Goal: Information Seeking & Learning: Find specific fact

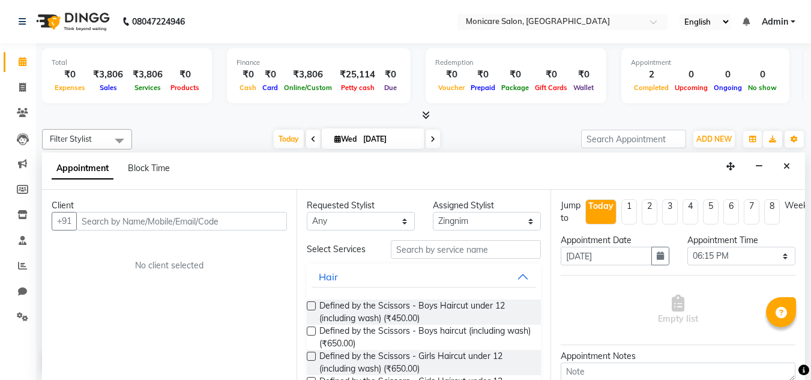
select select "86426"
select select "1095"
select select "tentative"
click at [17, 56] on span at bounding box center [22, 62] width 21 height 14
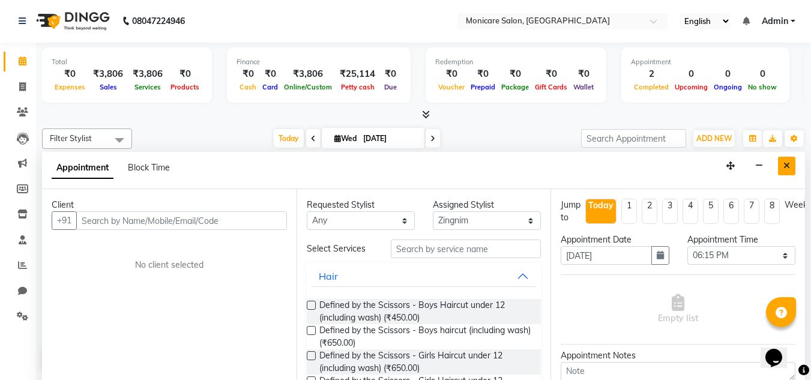
click at [786, 168] on icon "Close" at bounding box center [787, 166] width 7 height 8
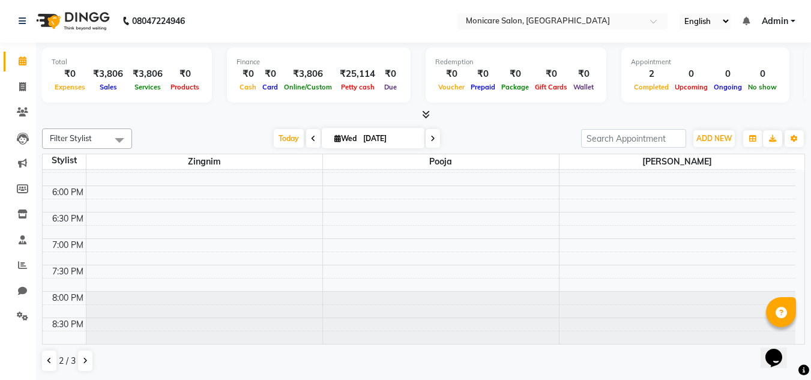
click at [431, 139] on icon at bounding box center [433, 138] width 5 height 7
type input "[DATE]"
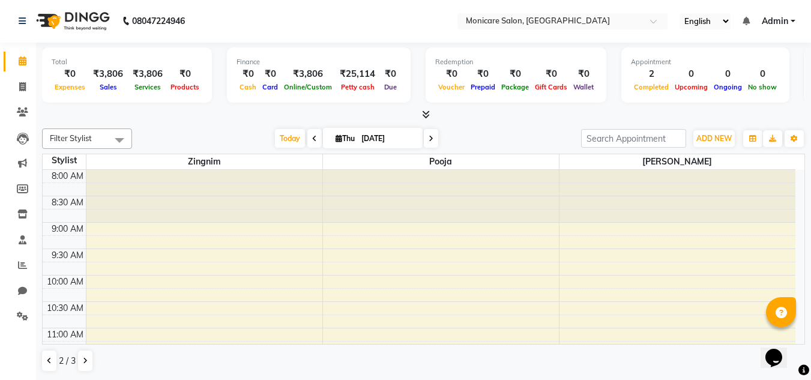
scroll to position [0, 0]
click at [81, 359] on button at bounding box center [85, 361] width 14 height 20
click at [44, 355] on button at bounding box center [49, 361] width 14 height 20
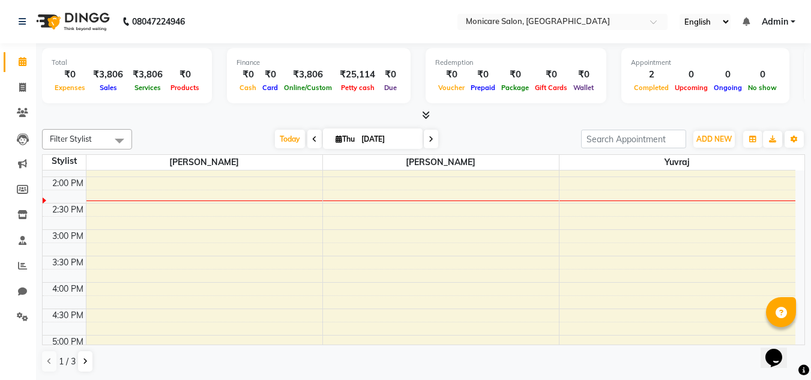
scroll to position [310, 0]
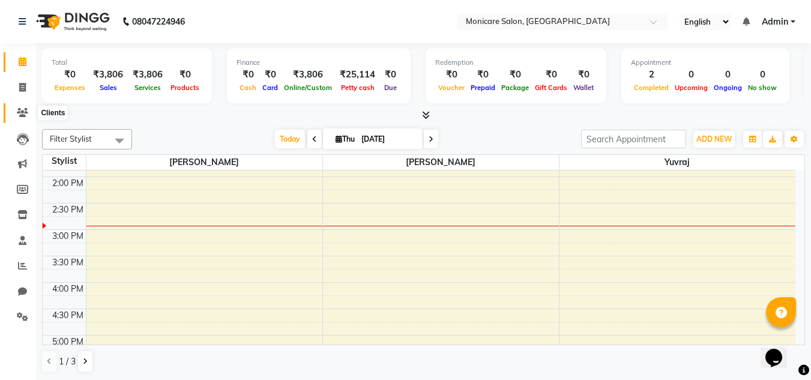
click at [19, 110] on icon at bounding box center [22, 112] width 11 height 9
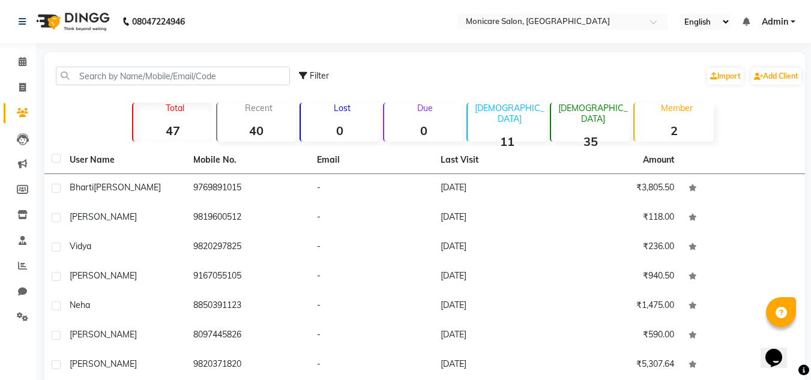
scroll to position [140, 0]
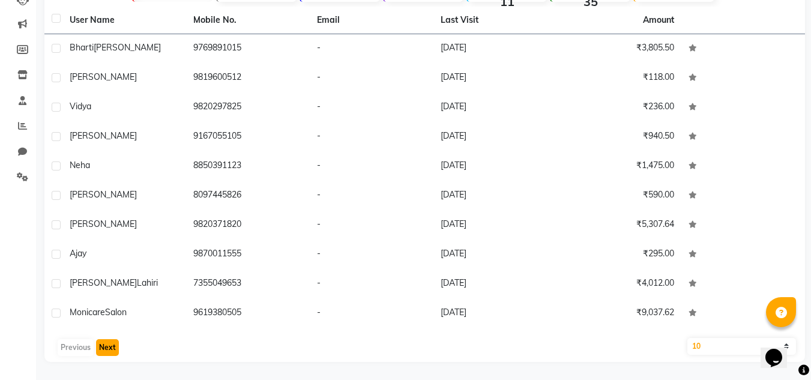
click at [109, 351] on button "Next" at bounding box center [107, 347] width 23 height 17
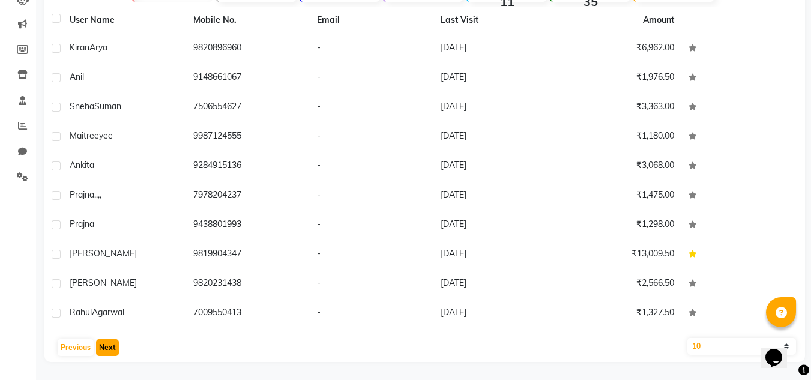
click at [109, 351] on button "Next" at bounding box center [107, 347] width 23 height 17
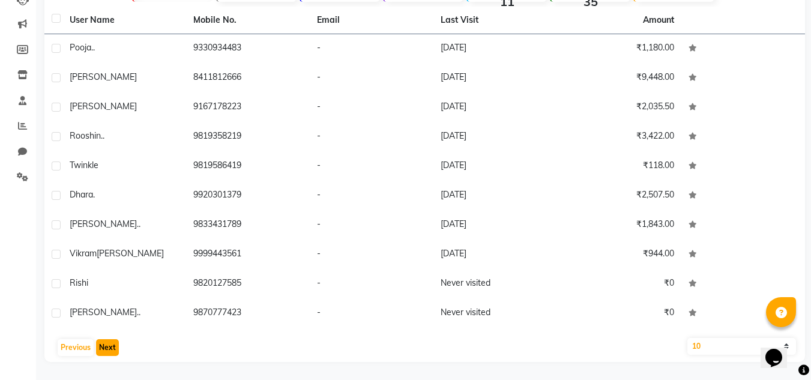
click at [109, 351] on button "Next" at bounding box center [107, 347] width 23 height 17
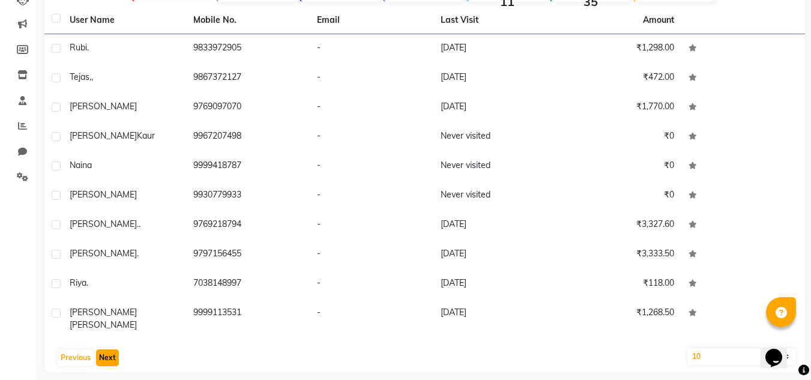
click at [109, 351] on button "Next" at bounding box center [107, 357] width 23 height 17
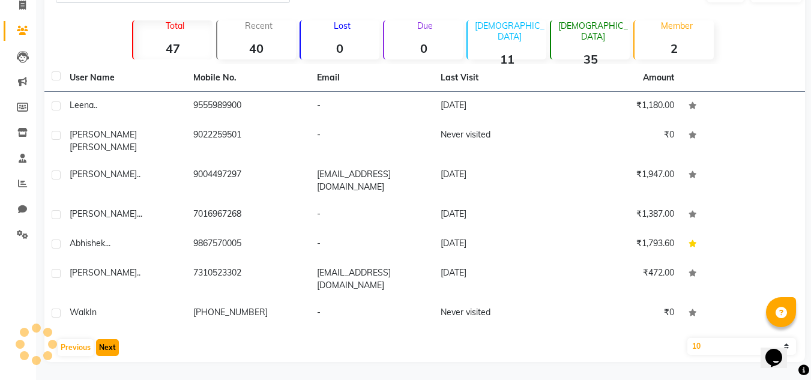
scroll to position [52, 0]
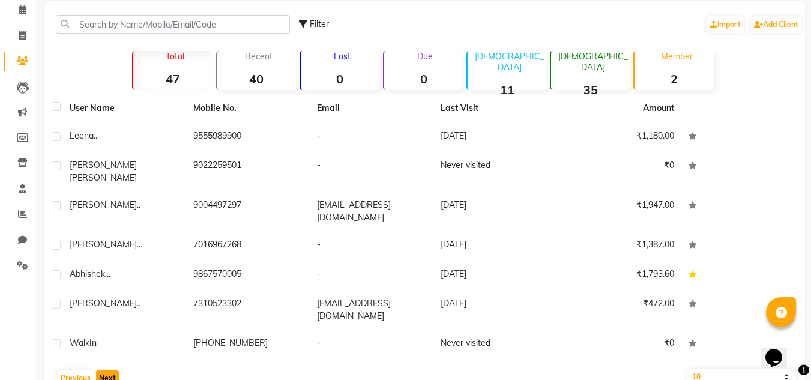
click at [109, 370] on button "Next" at bounding box center [107, 378] width 23 height 17
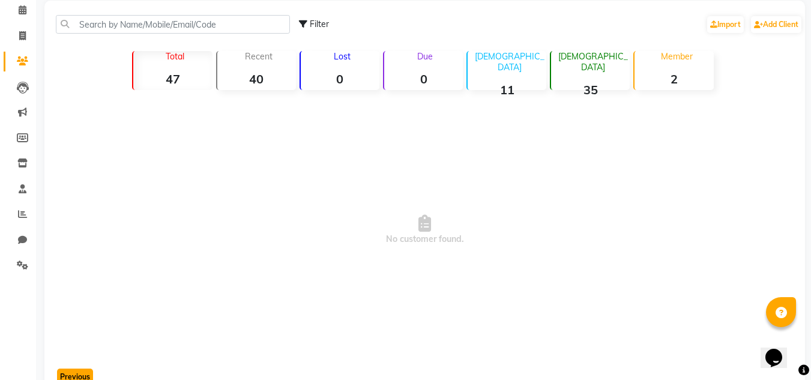
click at [82, 377] on button "Previous" at bounding box center [75, 377] width 36 height 17
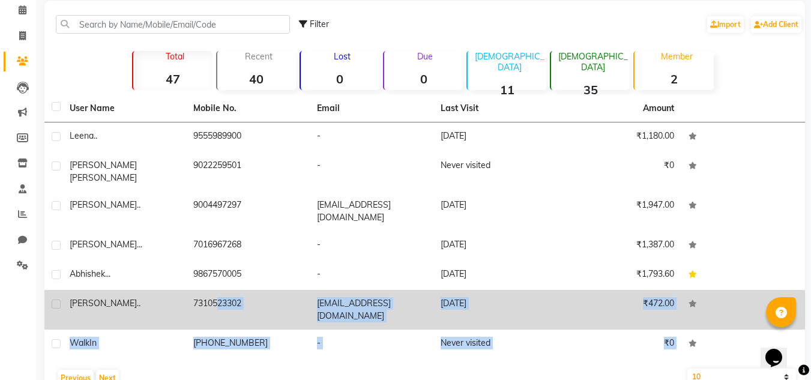
drag, startPoint x: 82, startPoint y: 377, endPoint x: 207, endPoint y: 281, distance: 158.0
click at [207, 281] on main "Filter Import Add Client Total 47 Recent 40 Lost 0 Due 0 [DEMOGRAPHIC_DATA] 11 …" at bounding box center [423, 206] width 775 height 410
click at [207, 290] on td "7310523302" at bounding box center [248, 310] width 124 height 40
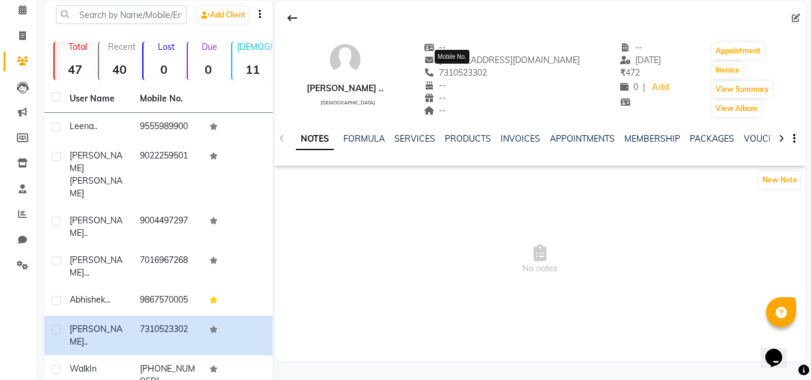
click at [463, 74] on span "7310523302" at bounding box center [456, 72] width 64 height 11
copy span "7310523302"
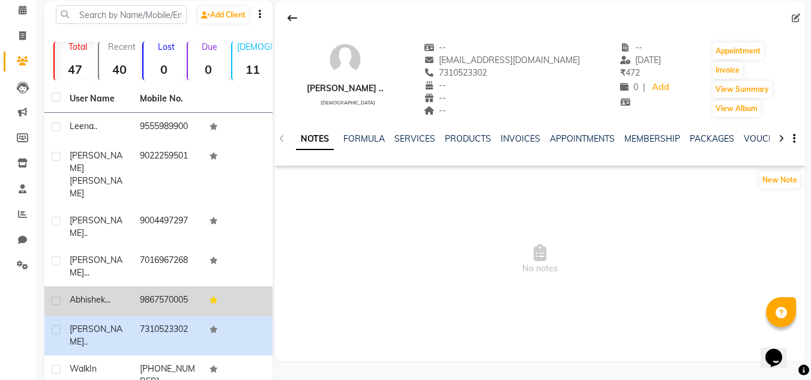
click at [154, 286] on td "9867570005" at bounding box center [168, 300] width 70 height 29
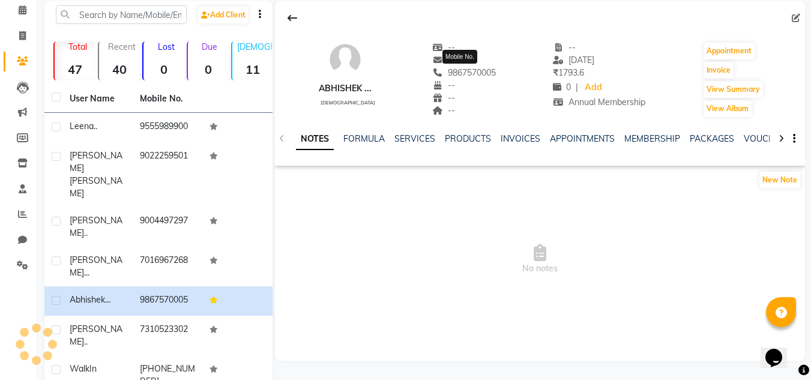
click at [472, 73] on span "9867570005" at bounding box center [464, 72] width 64 height 11
copy span "9867570005"
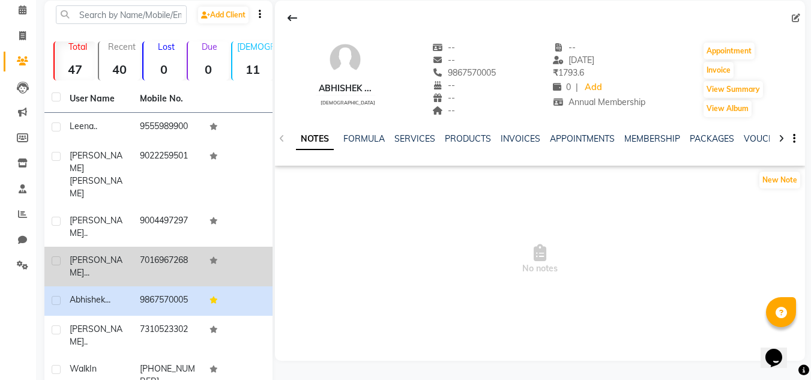
click at [145, 247] on td "7016967268" at bounding box center [168, 267] width 70 height 40
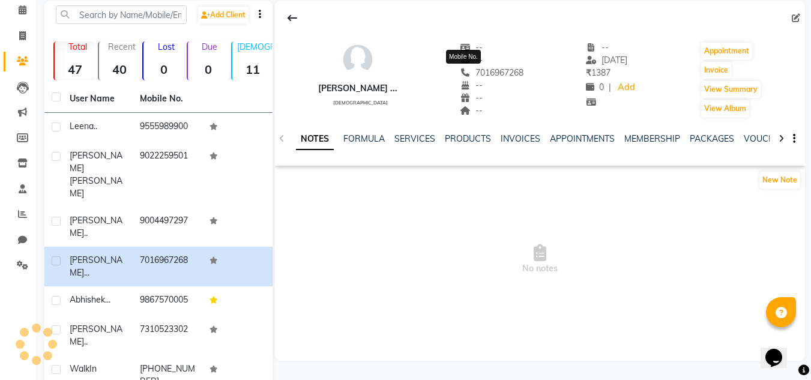
click at [465, 71] on span "7016967268" at bounding box center [492, 72] width 64 height 11
copy span "7016967268"
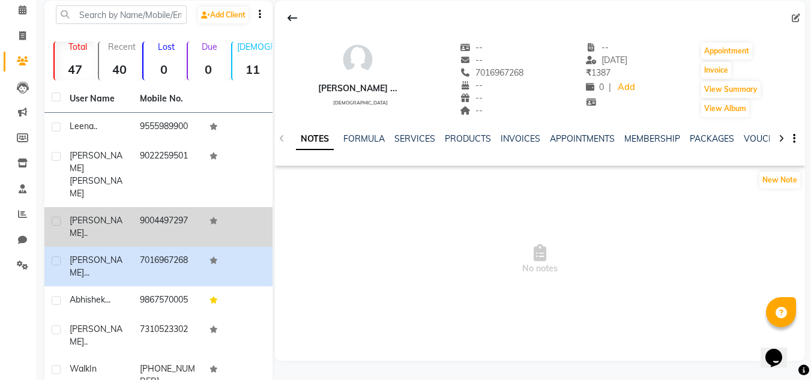
click at [146, 207] on td "9004497297" at bounding box center [168, 227] width 70 height 40
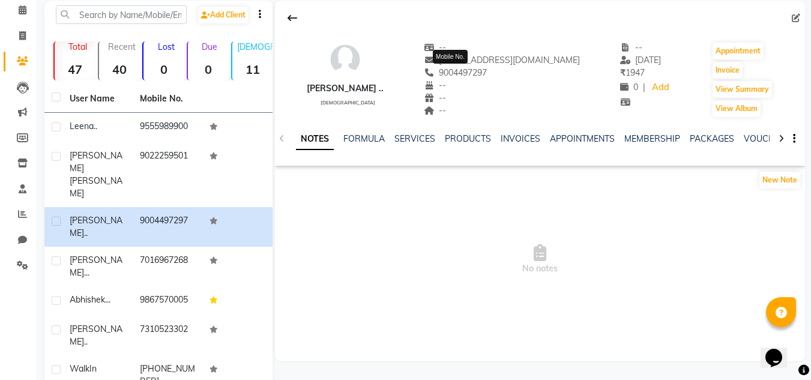
click at [472, 74] on span "9004497297" at bounding box center [456, 72] width 64 height 11
copy span "9004497297"
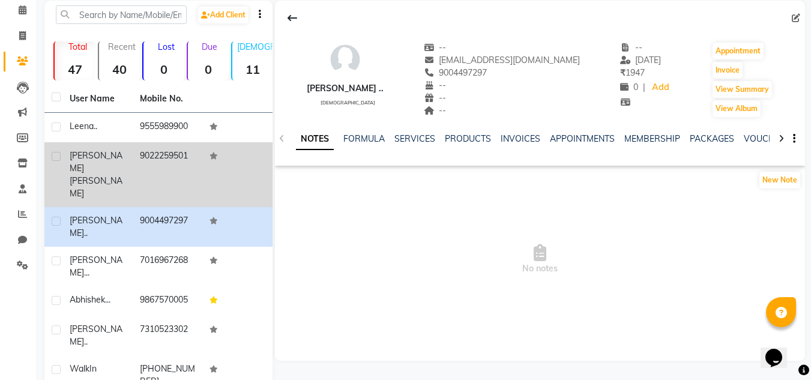
click at [157, 147] on td "9022259501" at bounding box center [168, 174] width 70 height 65
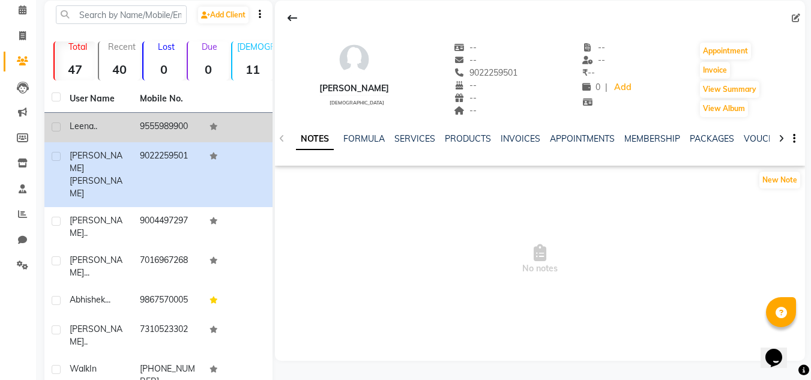
click at [172, 124] on td "9555989900" at bounding box center [168, 127] width 70 height 29
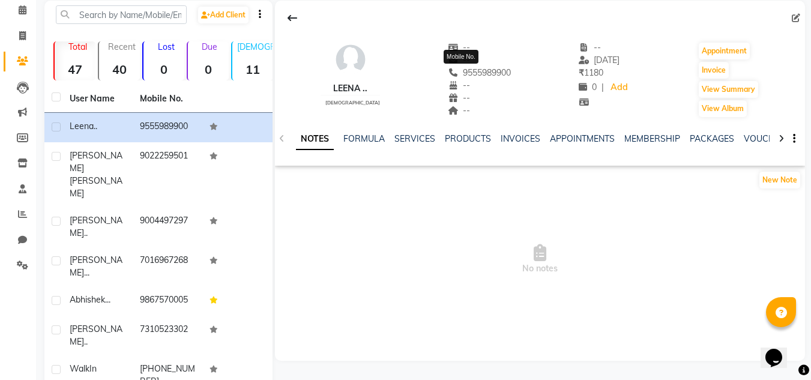
click at [473, 71] on span "9555989900" at bounding box center [480, 72] width 64 height 11
copy span "9555989900"
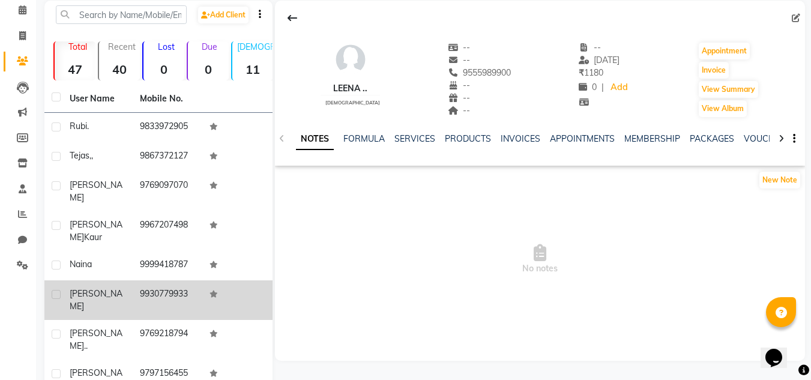
scroll to position [151, 0]
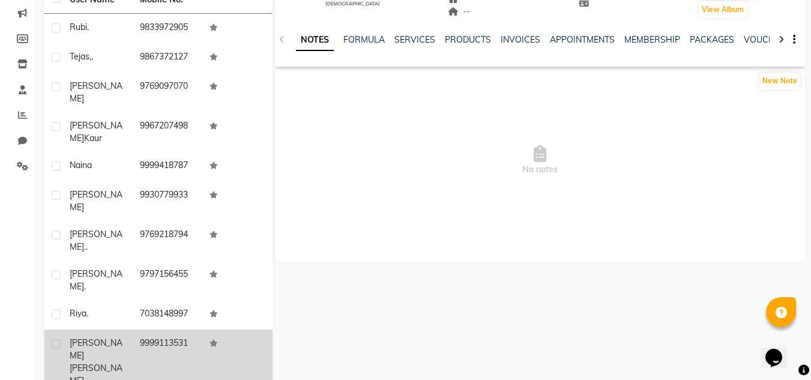
click at [156, 330] on td "9999113531" at bounding box center [168, 362] width 70 height 65
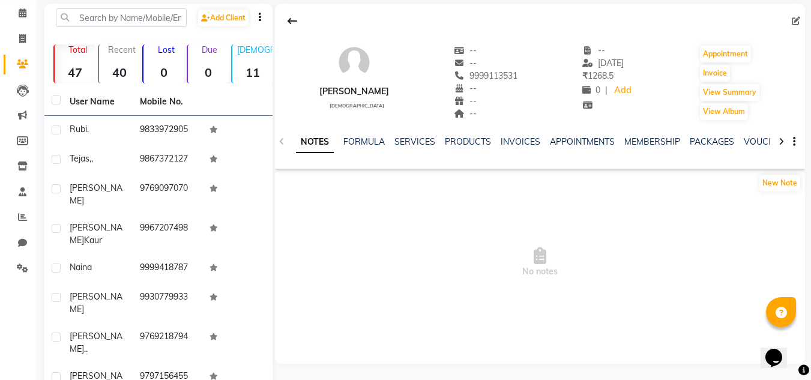
scroll to position [46, 0]
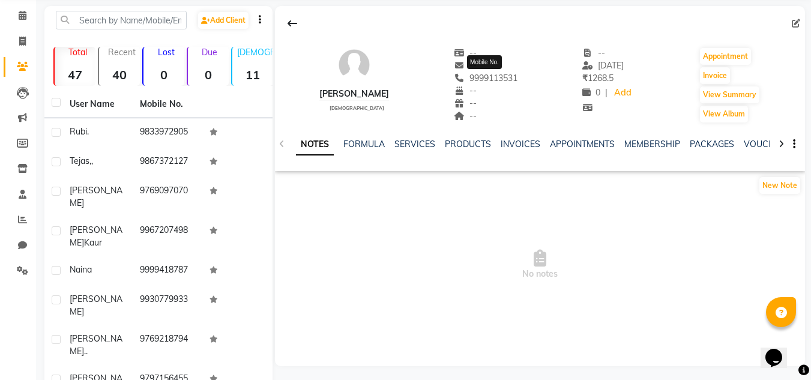
click at [489, 82] on span "9999113531" at bounding box center [486, 78] width 64 height 11
copy span "9999113531"
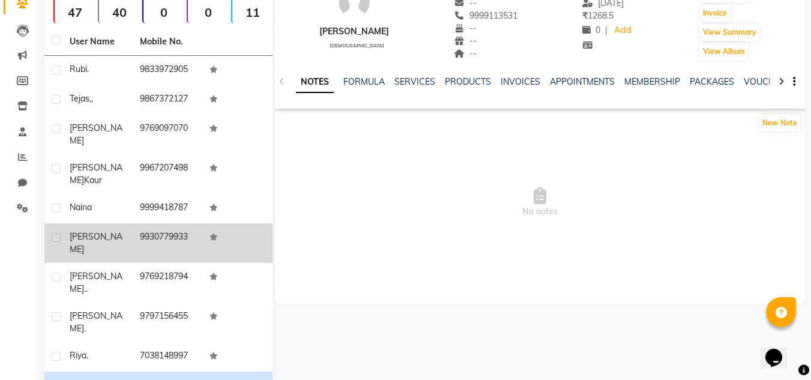
scroll to position [118, 0]
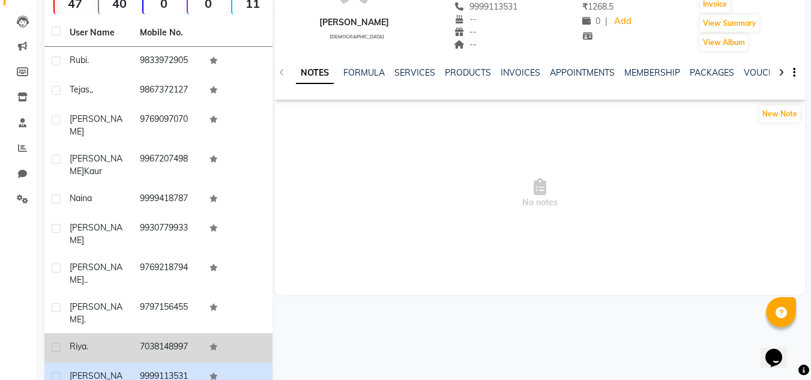
click at [164, 333] on td "7038148997" at bounding box center [168, 347] width 70 height 29
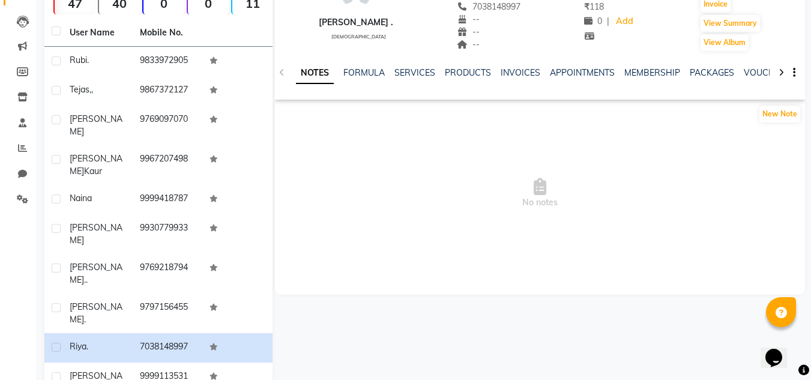
scroll to position [53, 0]
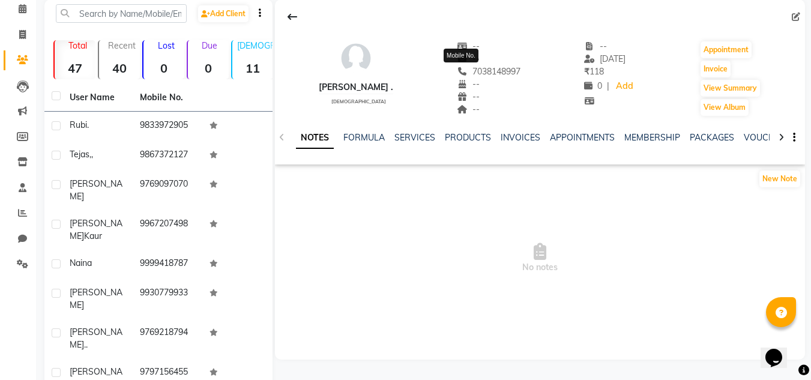
click at [481, 75] on span "7038148997" at bounding box center [489, 71] width 64 height 11
copy span "7038148997"
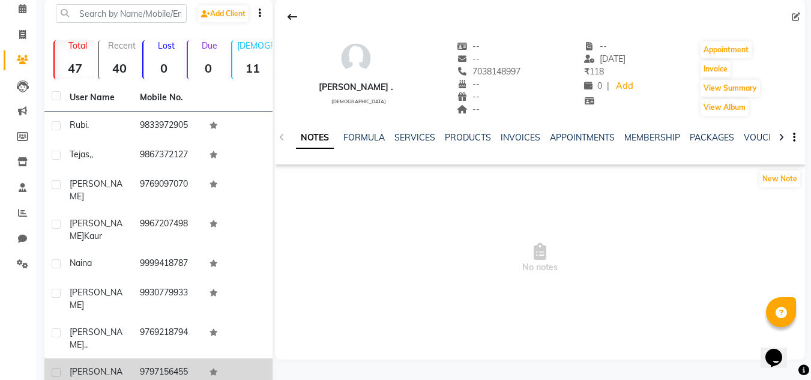
click at [177, 358] on td "9797156455" at bounding box center [168, 378] width 70 height 40
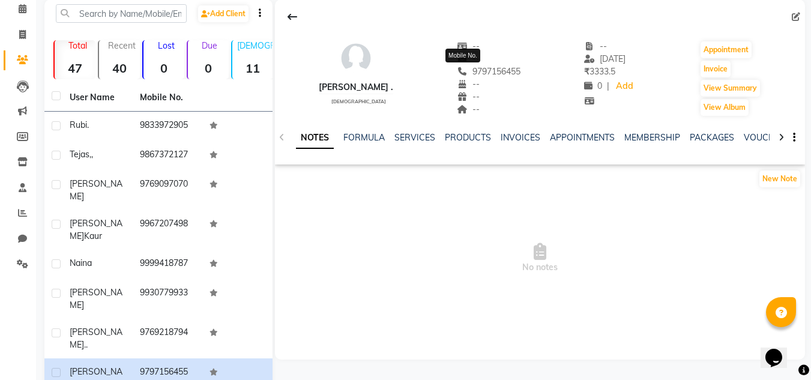
click at [466, 70] on span "9797156455" at bounding box center [489, 71] width 64 height 11
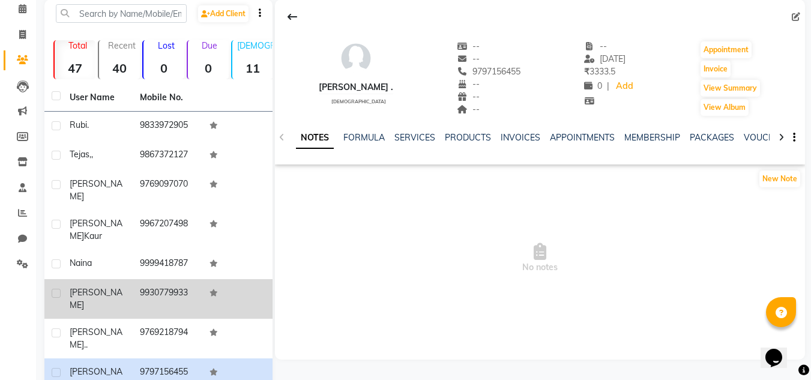
click at [167, 279] on td "9930779933" at bounding box center [168, 299] width 70 height 40
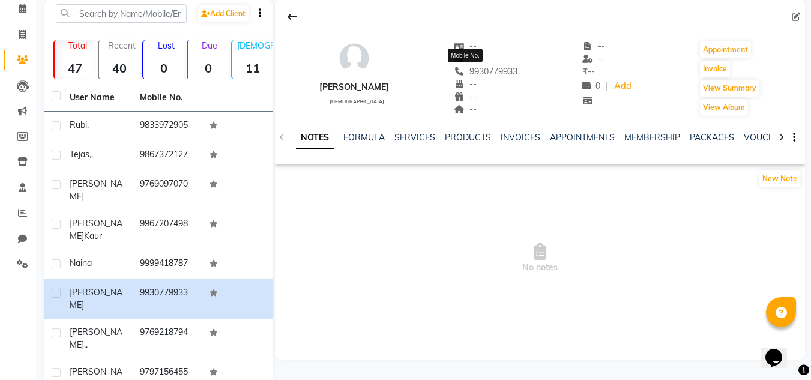
click at [485, 71] on span "9930779933" at bounding box center [486, 71] width 64 height 11
copy span "9930779933"
click at [399, 136] on link "SERVICES" at bounding box center [414, 137] width 41 height 11
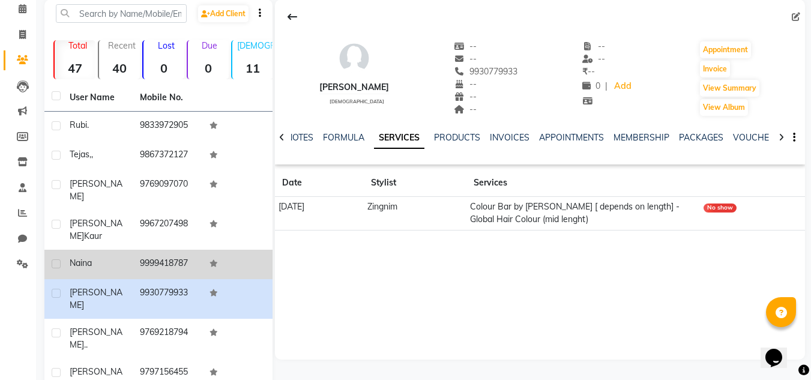
click at [160, 252] on td "9999418787" at bounding box center [168, 264] width 70 height 29
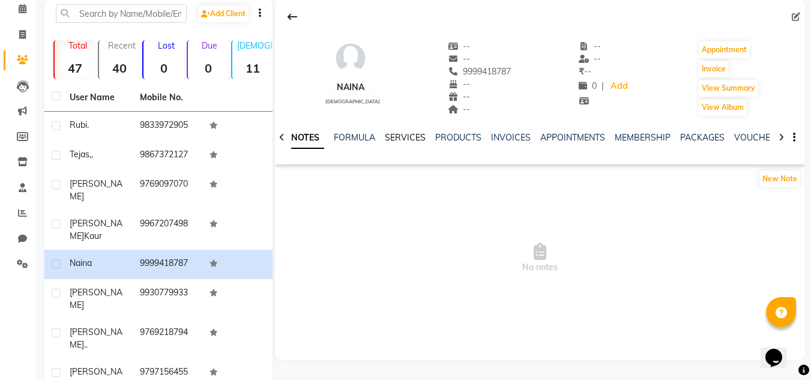
click at [400, 135] on link "SERVICES" at bounding box center [405, 137] width 41 height 11
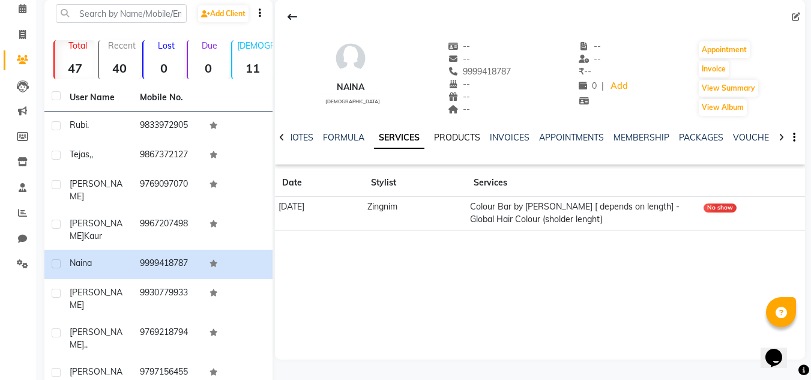
click at [461, 134] on link "PRODUCTS" at bounding box center [457, 137] width 46 height 11
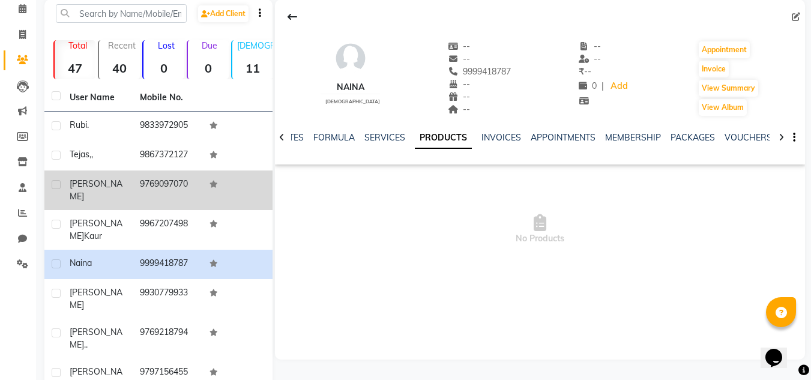
click at [184, 184] on td "9769097070" at bounding box center [168, 191] width 70 height 40
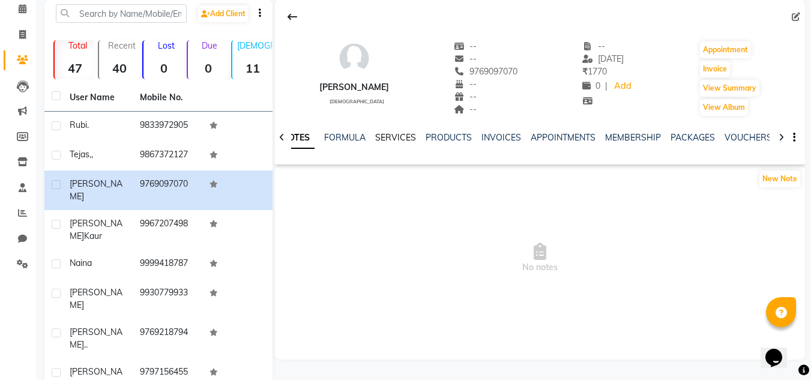
click at [404, 136] on link "SERVICES" at bounding box center [395, 137] width 41 height 11
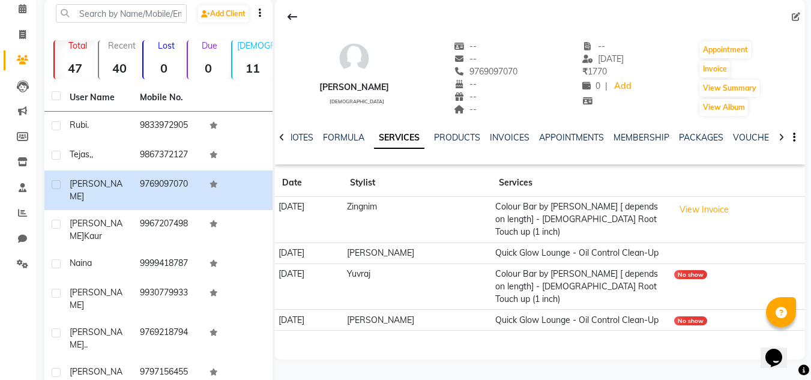
scroll to position [25, 0]
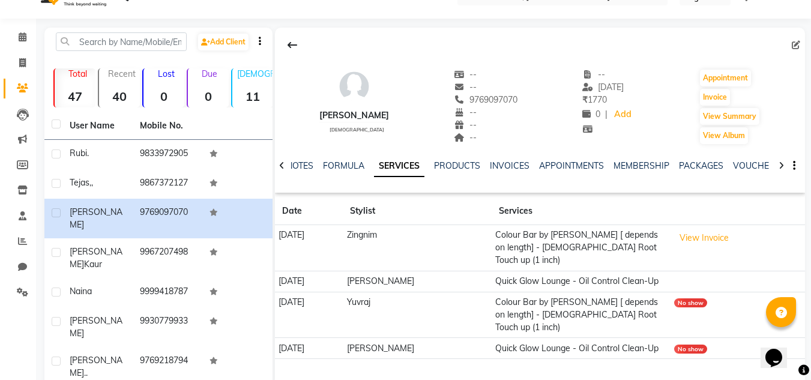
click at [483, 93] on div "--" at bounding box center [486, 87] width 64 height 13
click at [478, 98] on span "9769097070" at bounding box center [486, 99] width 64 height 11
copy span "9769097070"
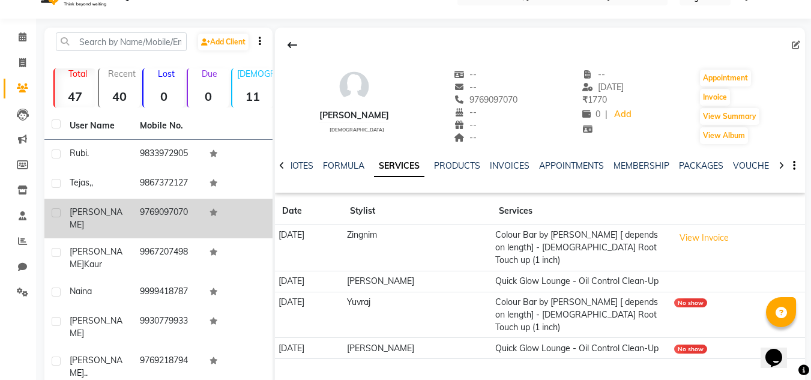
scroll to position [0, 0]
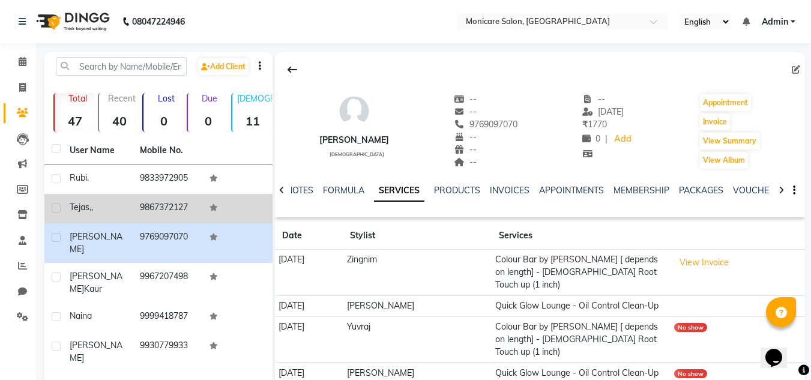
click at [164, 213] on td "9867372127" at bounding box center [168, 208] width 70 height 29
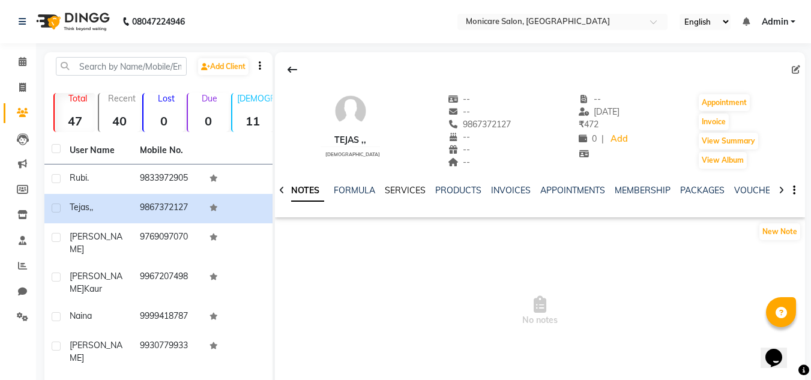
click at [394, 188] on link "SERVICES" at bounding box center [405, 190] width 41 height 11
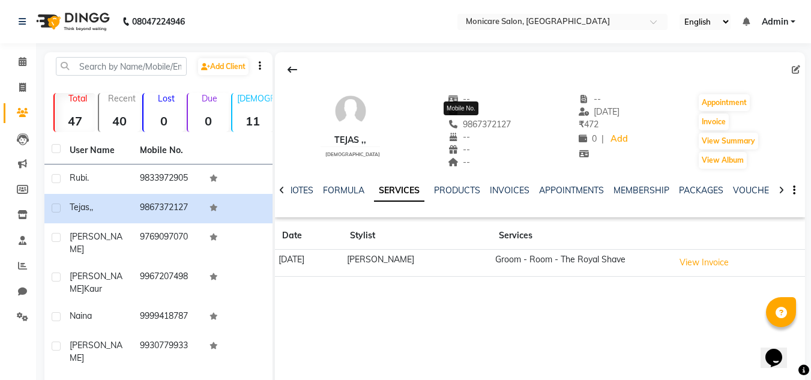
click at [482, 119] on span "9867372127" at bounding box center [480, 124] width 64 height 11
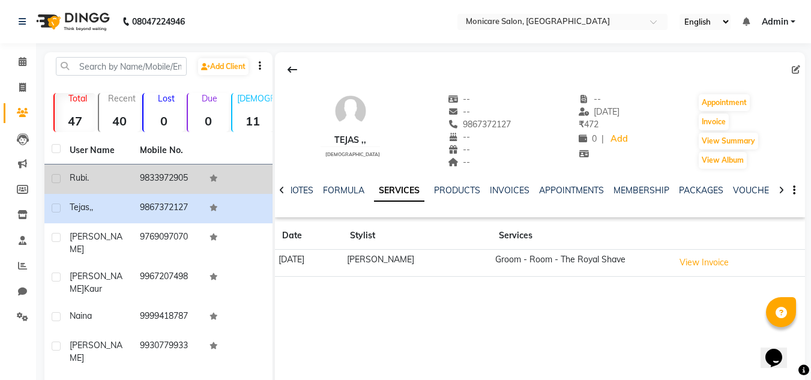
click at [165, 180] on td "9833972905" at bounding box center [168, 179] width 70 height 29
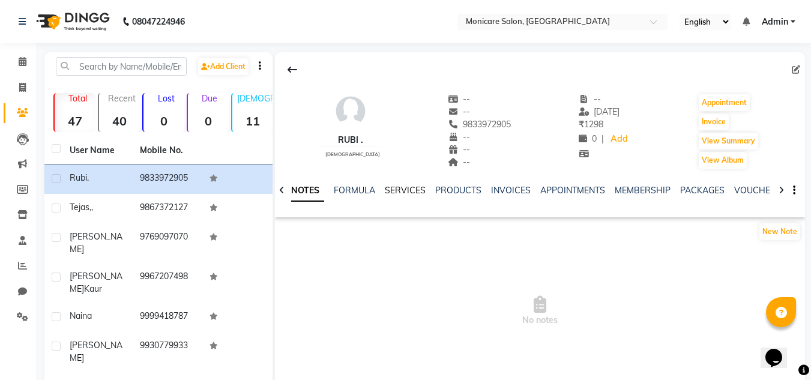
click at [402, 194] on link "SERVICES" at bounding box center [405, 190] width 41 height 11
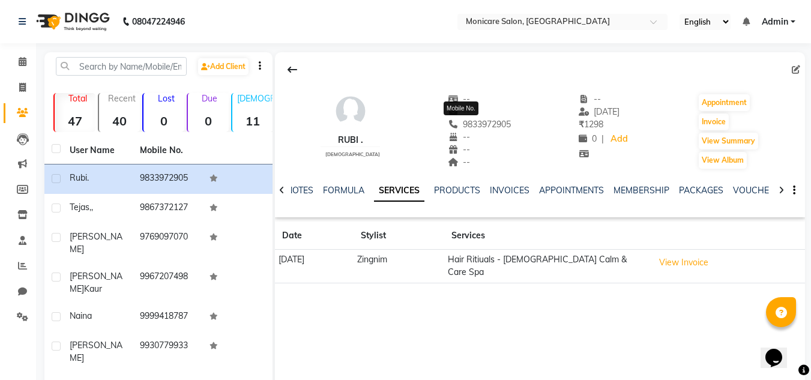
click at [471, 122] on span "9833972905" at bounding box center [480, 124] width 64 height 11
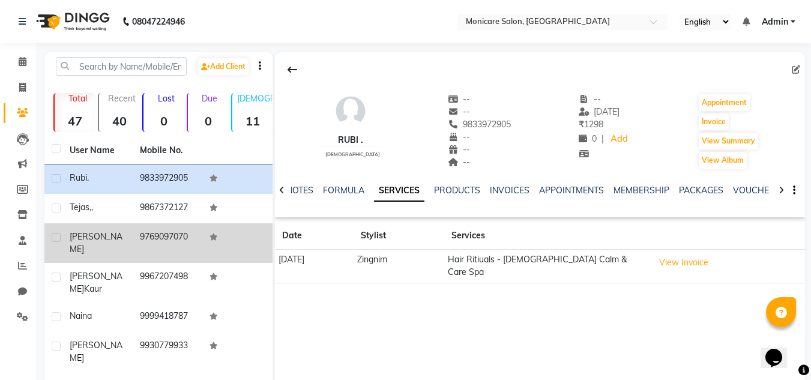
scroll to position [151, 0]
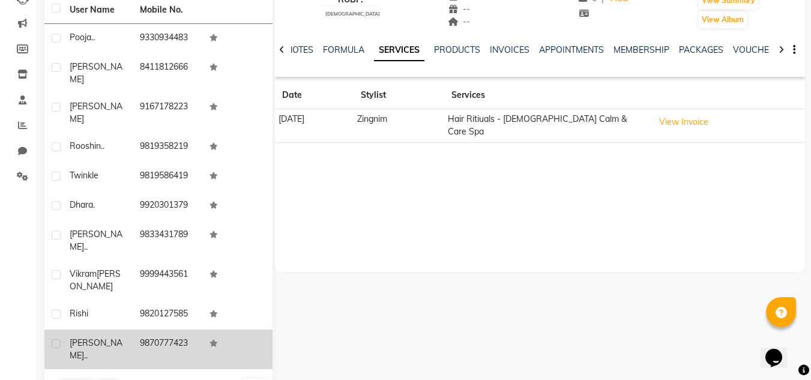
click at [154, 330] on td "9870777423" at bounding box center [168, 350] width 70 height 40
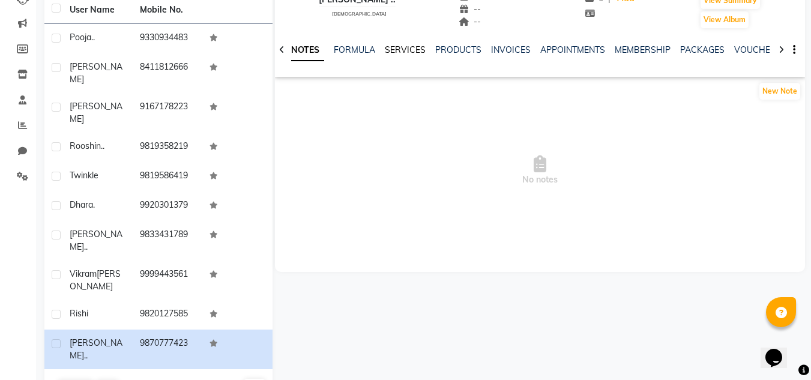
click at [405, 50] on link "SERVICES" at bounding box center [405, 49] width 41 height 11
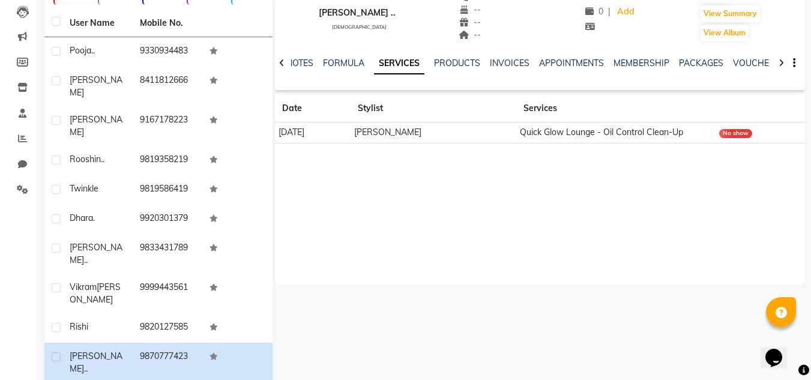
scroll to position [71, 0]
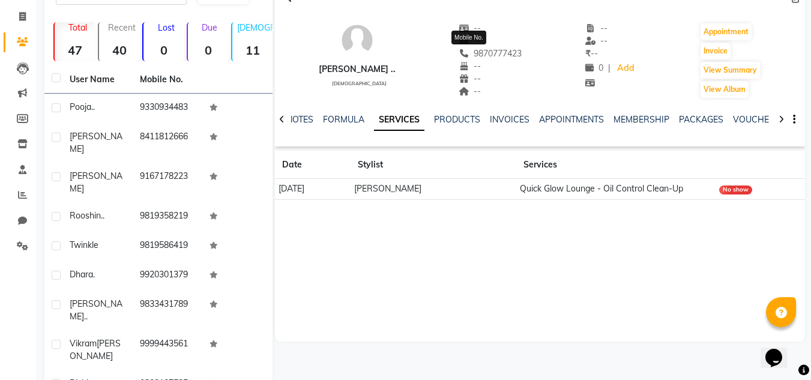
click at [477, 52] on span "9870777423" at bounding box center [491, 53] width 64 height 11
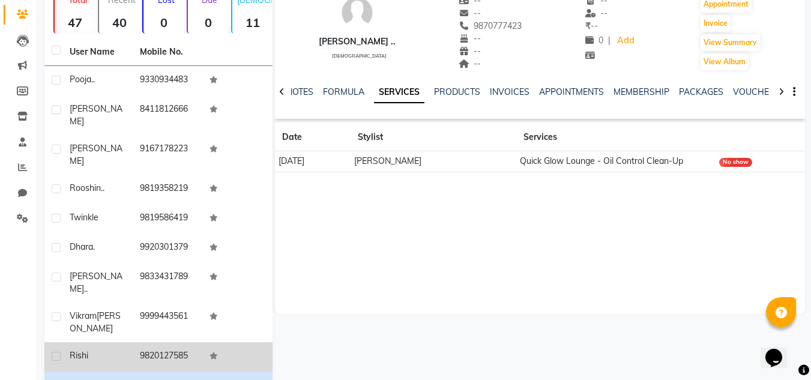
click at [159, 342] on td "9820127585" at bounding box center [168, 356] width 70 height 29
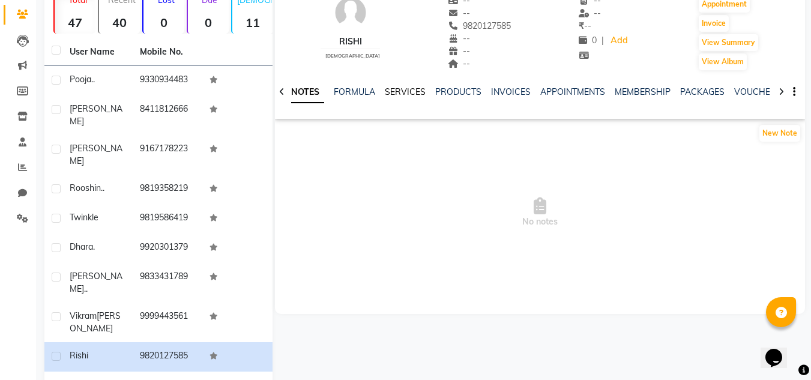
click at [404, 91] on link "SERVICES" at bounding box center [405, 91] width 41 height 11
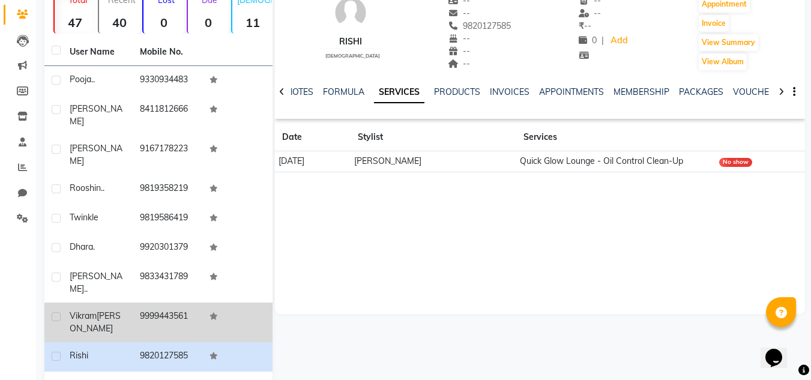
click at [177, 303] on td "9999443561" at bounding box center [168, 323] width 70 height 40
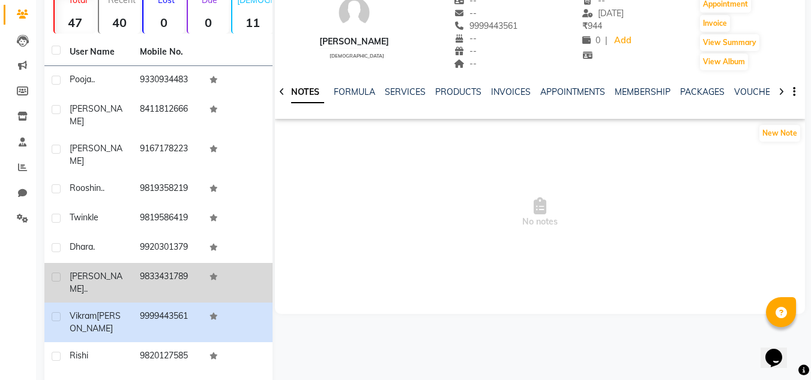
click at [164, 263] on td "9833431789" at bounding box center [168, 283] width 70 height 40
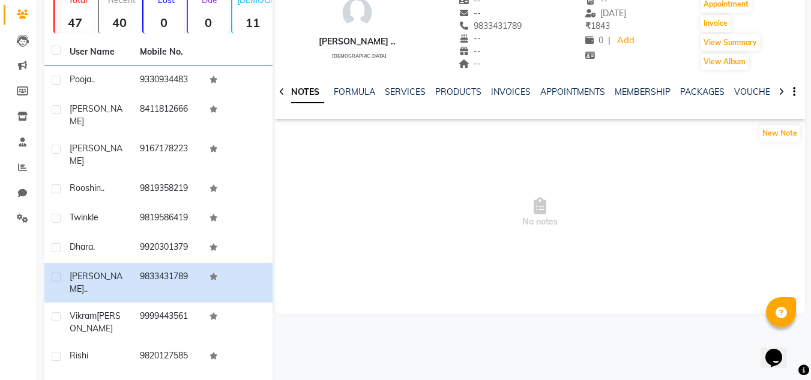
click at [407, 86] on div "SERVICES" at bounding box center [405, 92] width 41 height 13
click at [407, 91] on link "SERVICES" at bounding box center [405, 91] width 41 height 11
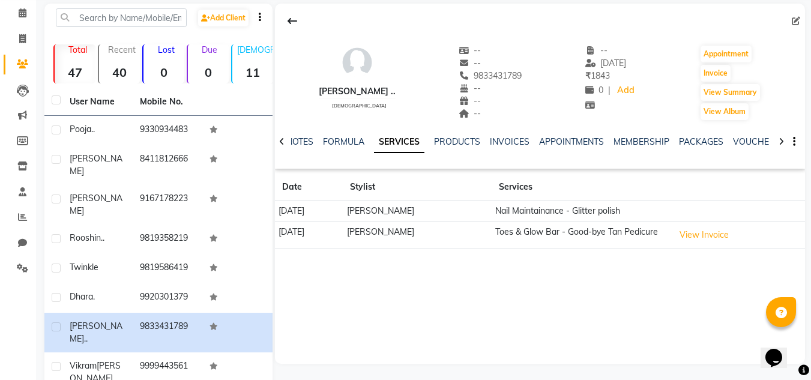
scroll to position [47, 0]
click at [470, 76] on span "9833431789" at bounding box center [491, 76] width 64 height 11
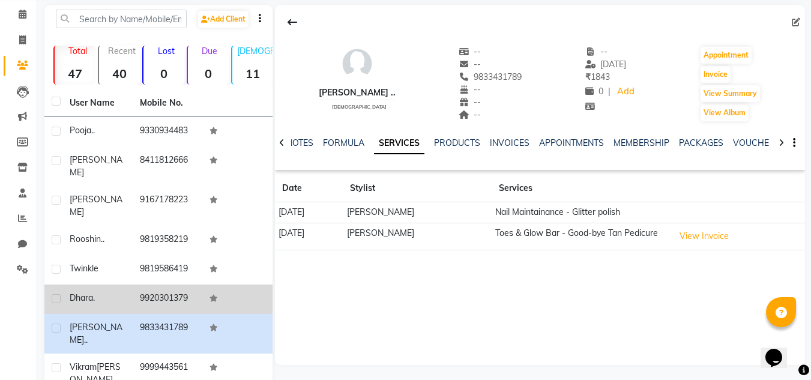
click at [149, 285] on td "9920301379" at bounding box center [168, 299] width 70 height 29
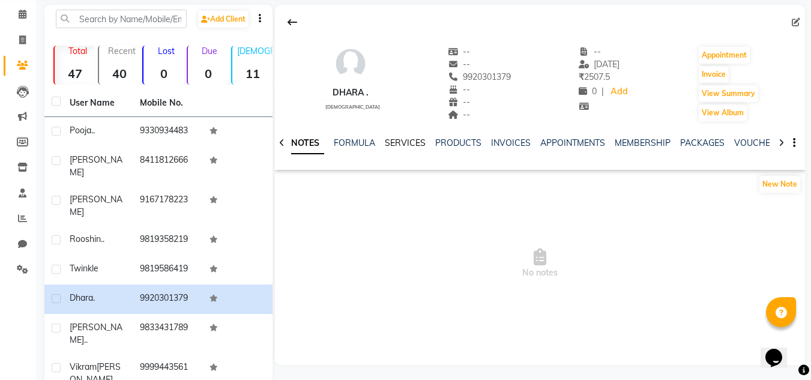
click at [405, 141] on link "SERVICES" at bounding box center [405, 143] width 41 height 11
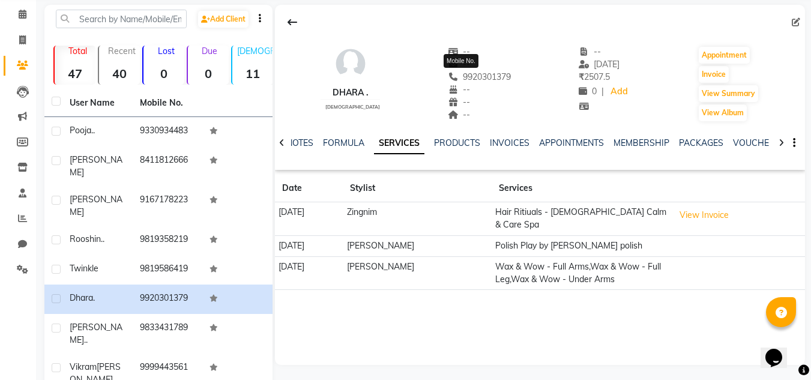
click at [473, 71] on span "9920301379" at bounding box center [480, 76] width 64 height 11
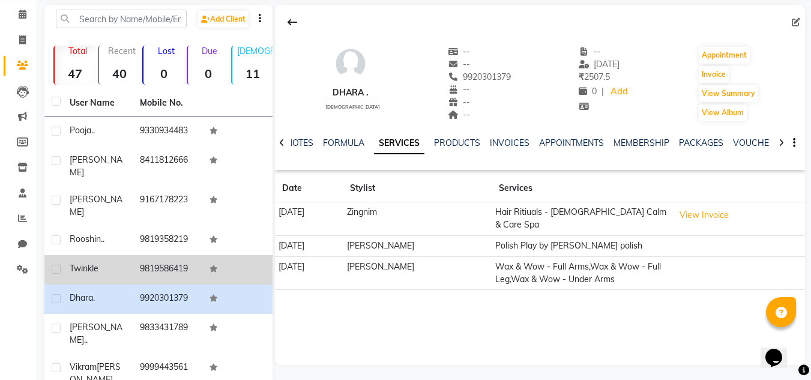
click at [156, 255] on td "9819586419" at bounding box center [168, 269] width 70 height 29
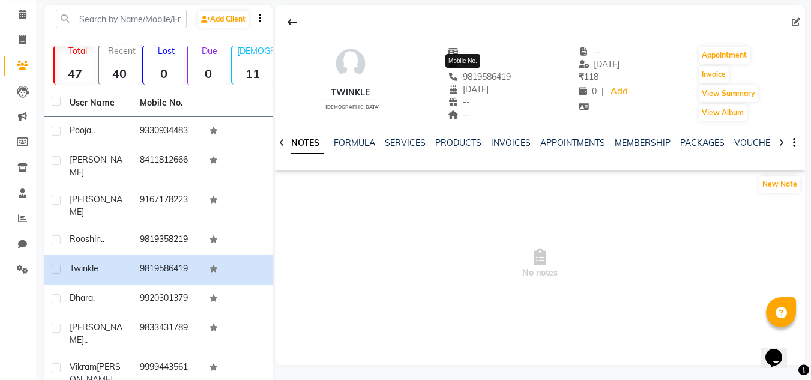
click at [477, 77] on span "9819586419" at bounding box center [480, 76] width 64 height 11
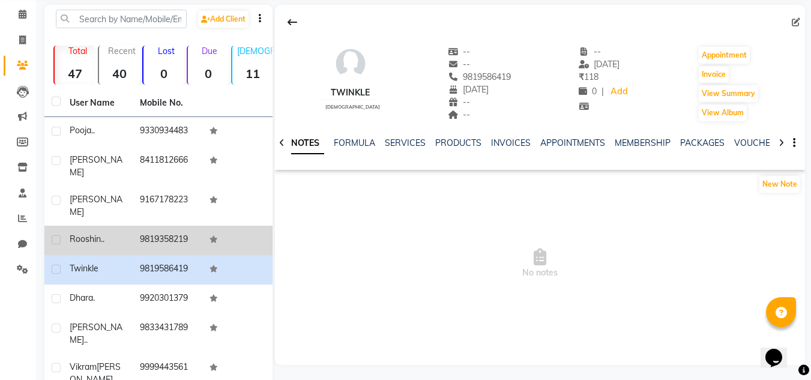
click at [171, 226] on td "9819358219" at bounding box center [168, 240] width 70 height 29
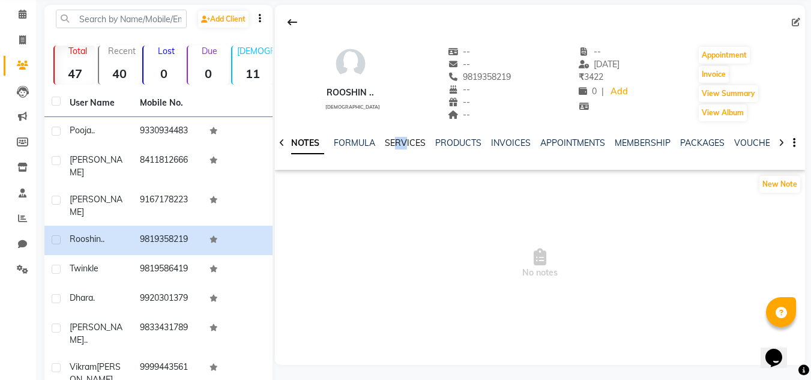
drag, startPoint x: 405, startPoint y: 136, endPoint x: 405, endPoint y: 144, distance: 7.8
click at [405, 144] on div "NOTES FORMULA SERVICES PRODUCTS INVOICES APPOINTMENTS MEMBERSHIP PACKAGES VOUCH…" at bounding box center [540, 142] width 530 height 41
click at [405, 144] on link "SERVICES" at bounding box center [405, 143] width 41 height 11
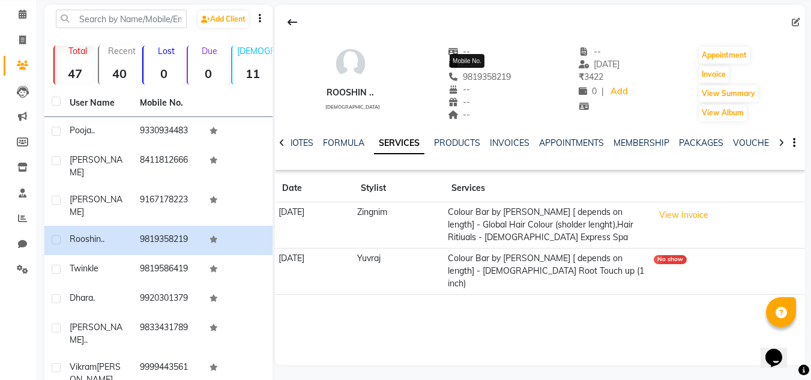
click at [486, 77] on span "9819358219" at bounding box center [480, 76] width 64 height 11
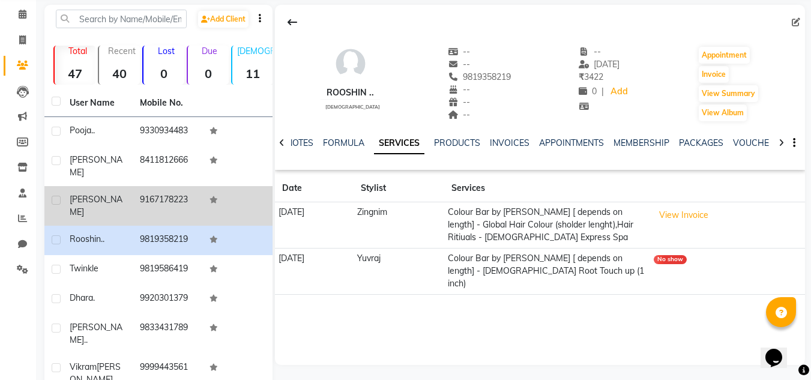
click at [174, 189] on td "9167178223" at bounding box center [168, 206] width 70 height 40
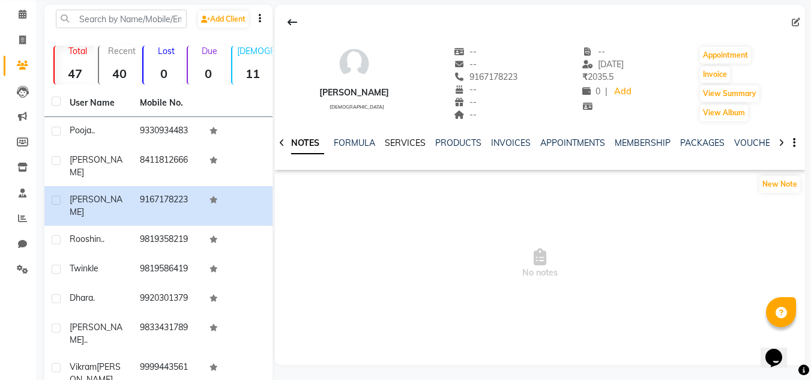
click at [417, 139] on link "SERVICES" at bounding box center [405, 143] width 41 height 11
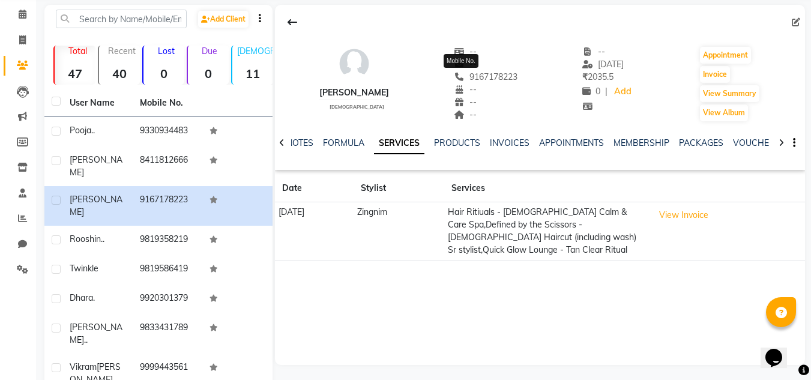
click at [480, 78] on span "9167178223" at bounding box center [486, 76] width 64 height 11
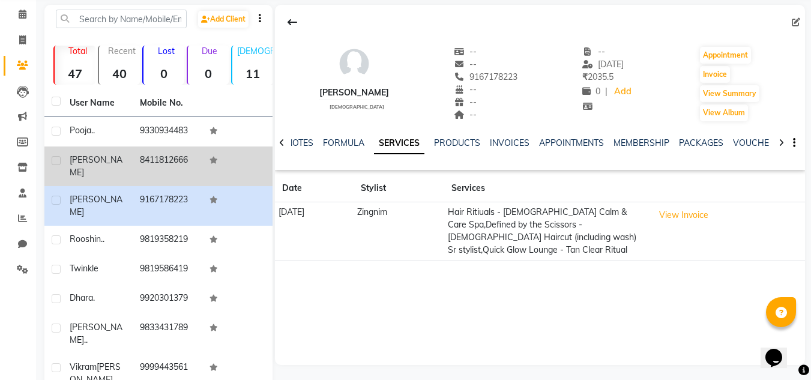
click at [183, 170] on td "8411812666" at bounding box center [168, 167] width 70 height 40
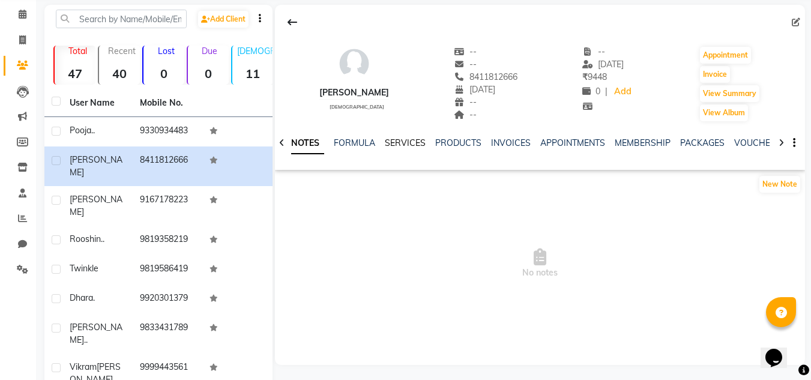
drag, startPoint x: 183, startPoint y: 170, endPoint x: 399, endPoint y: 145, distance: 217.6
click at [399, 145] on div "Add Client Total 47 Recent 40 Lost 0 Due 0 [DEMOGRAPHIC_DATA] 11 [DEMOGRAPHIC_D…" at bounding box center [424, 250] width 761 height 491
click at [399, 145] on link "SERVICES" at bounding box center [405, 143] width 41 height 11
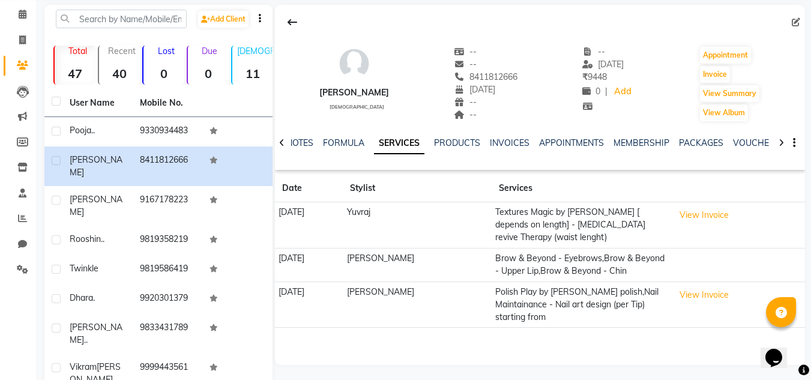
click at [406, 90] on div "[PERSON_NAME] [DEMOGRAPHIC_DATA] -- -- 8411812666 [DATE] -- -- -- [DATE] ₹ 9448…" at bounding box center [540, 78] width 530 height 89
click at [474, 74] on span "8411812666" at bounding box center [486, 76] width 64 height 11
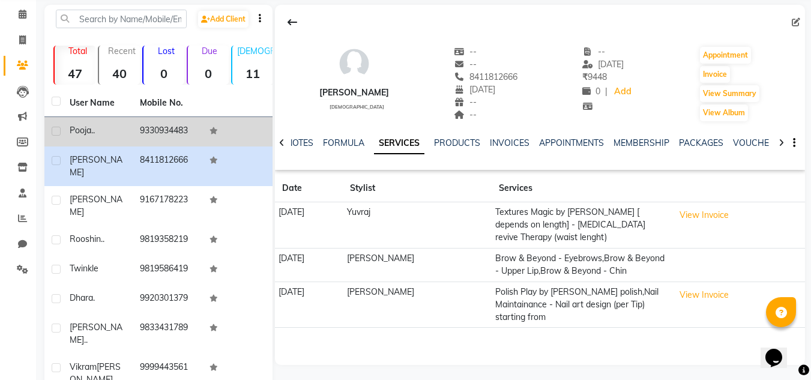
click at [145, 130] on td "9330934483" at bounding box center [168, 131] width 70 height 29
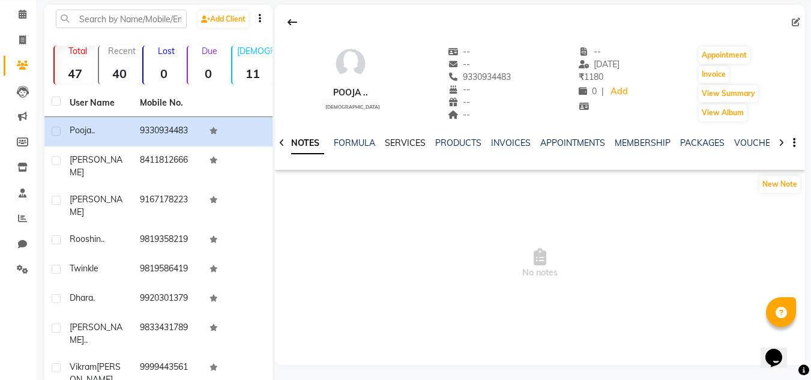
click at [421, 139] on link "SERVICES" at bounding box center [405, 143] width 41 height 11
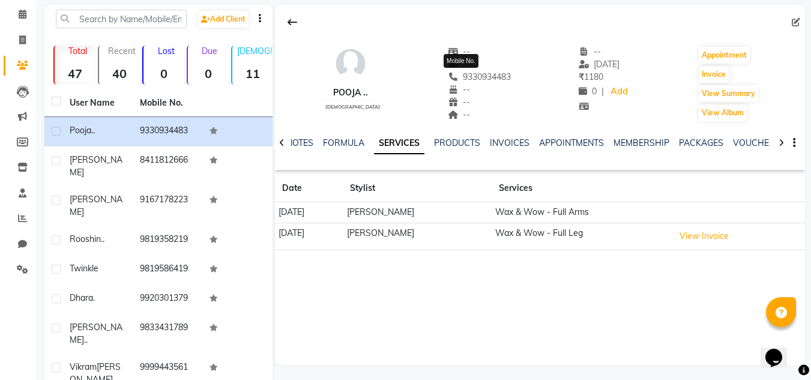
click at [470, 74] on span "9330934483" at bounding box center [480, 76] width 64 height 11
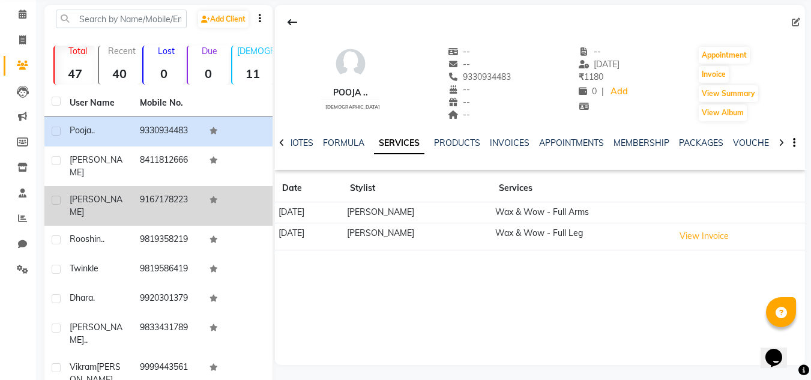
scroll to position [141, 0]
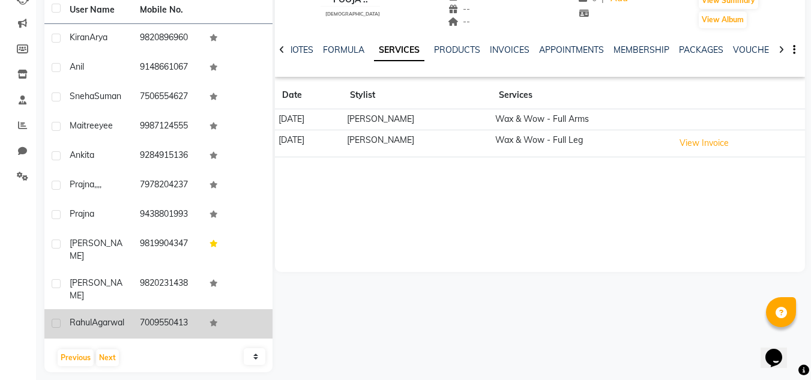
click at [157, 309] on td "7009550413" at bounding box center [168, 323] width 70 height 29
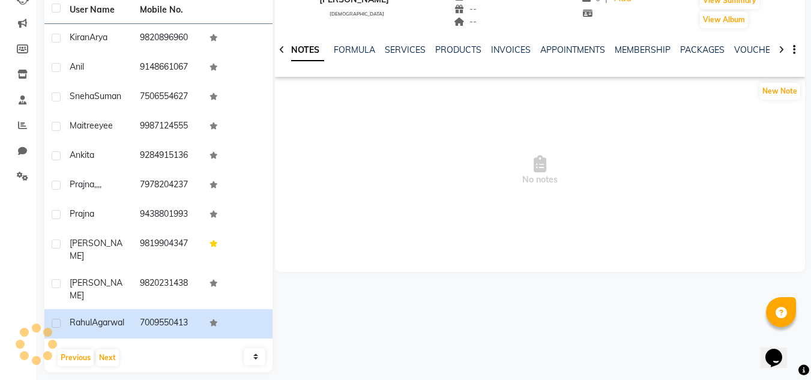
scroll to position [84, 0]
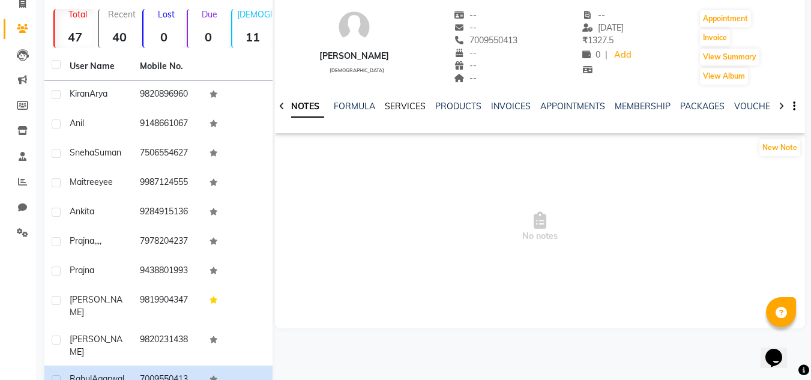
click at [408, 104] on link "SERVICES" at bounding box center [405, 106] width 41 height 11
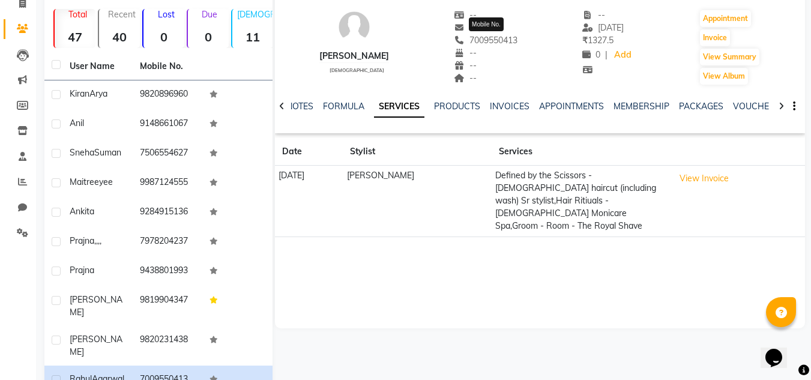
click at [488, 38] on span "7009550413" at bounding box center [486, 40] width 64 height 11
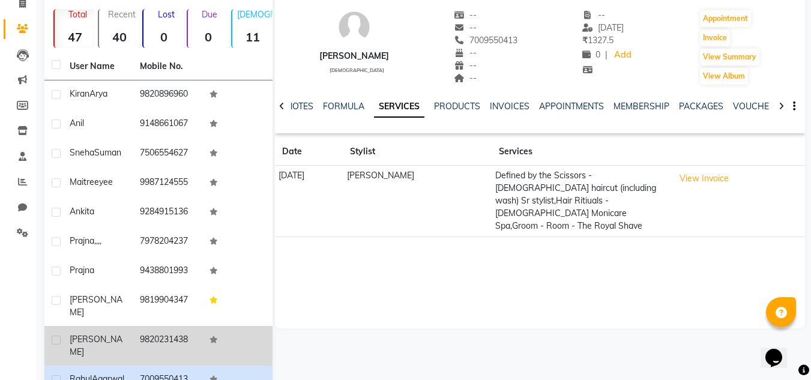
click at [154, 326] on td "9820231438" at bounding box center [168, 346] width 70 height 40
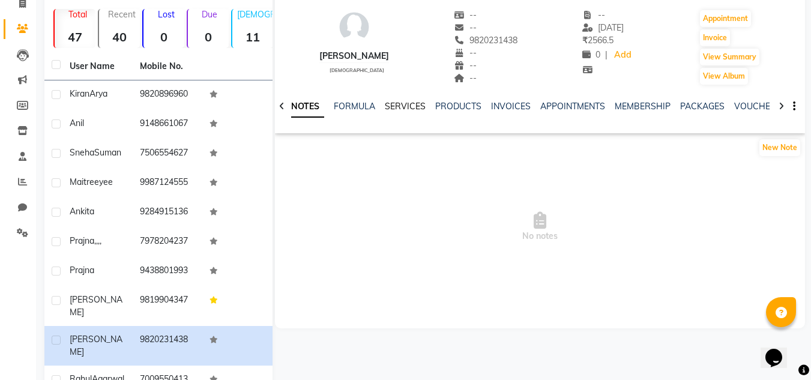
click at [408, 107] on link "SERVICES" at bounding box center [405, 106] width 41 height 11
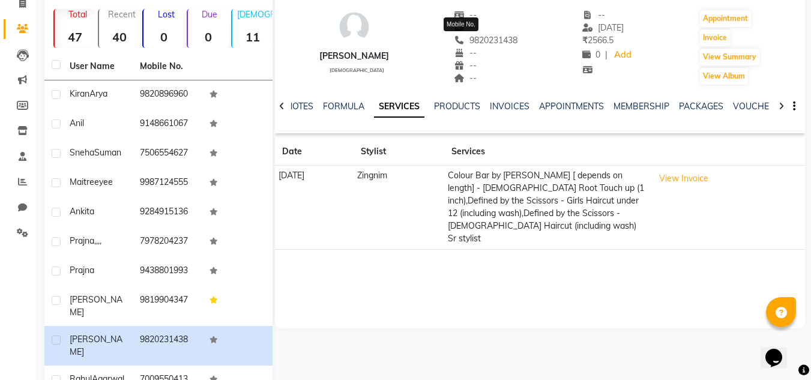
click at [470, 38] on span "9820231438" at bounding box center [486, 40] width 64 height 11
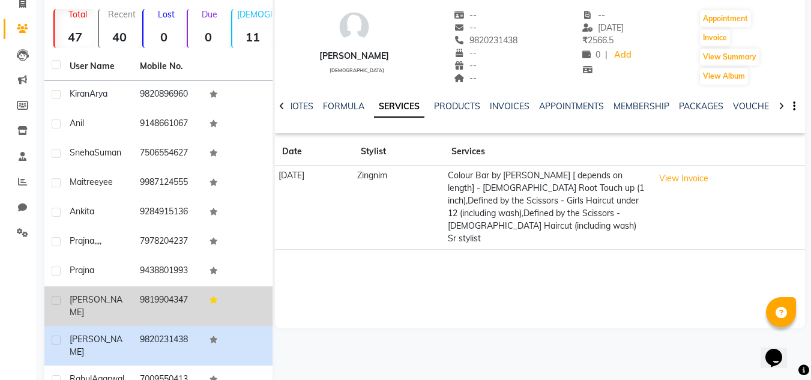
click at [158, 296] on td "9819904347" at bounding box center [168, 306] width 70 height 40
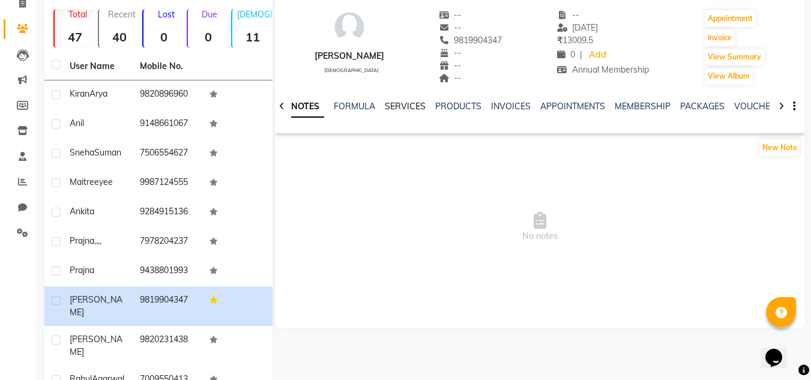
click at [411, 110] on link "SERVICES" at bounding box center [405, 106] width 41 height 11
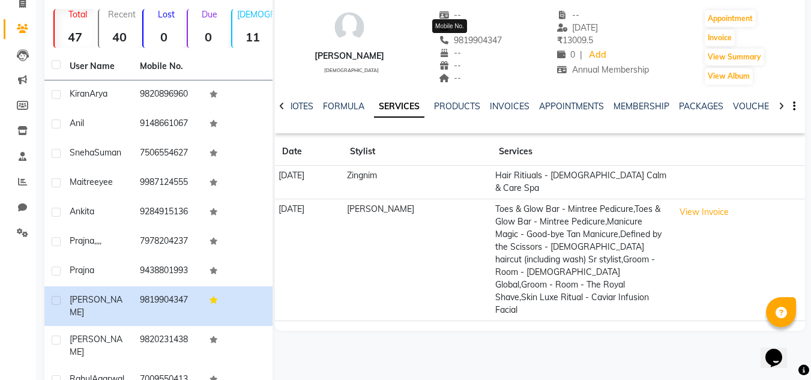
click at [468, 37] on span "9819904347" at bounding box center [471, 40] width 64 height 11
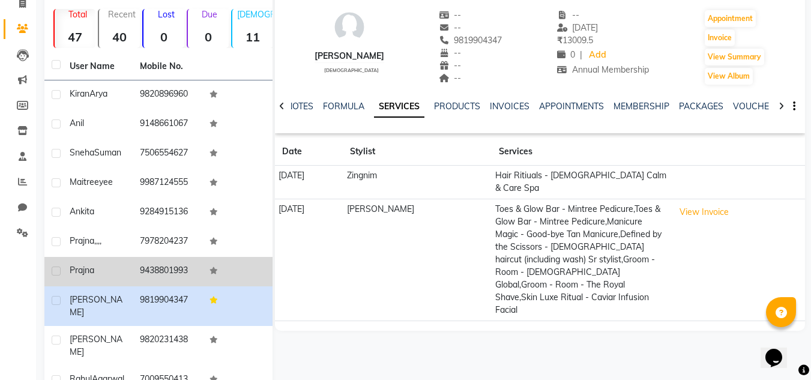
click at [158, 267] on td "9438801993" at bounding box center [168, 271] width 70 height 29
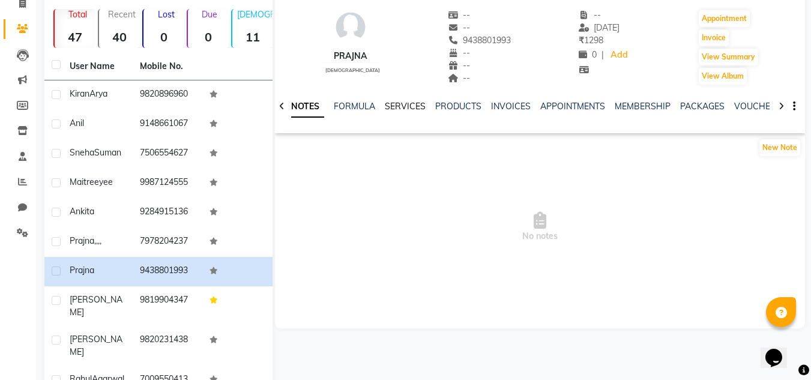
click at [411, 110] on div "SERVICES" at bounding box center [405, 106] width 41 height 13
click at [411, 110] on link "SERVICES" at bounding box center [405, 106] width 41 height 11
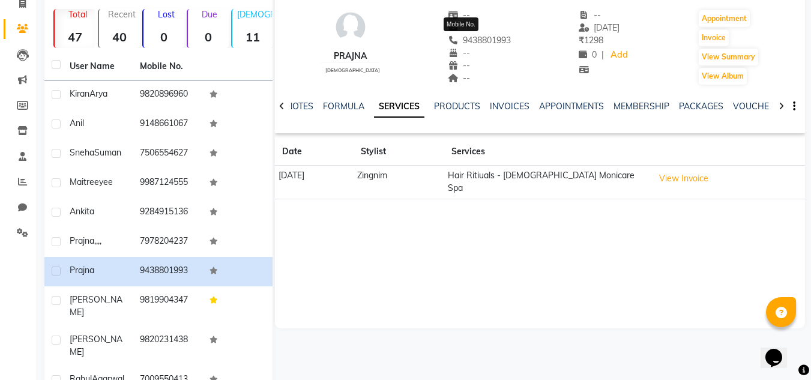
click at [473, 40] on span "9438801993" at bounding box center [480, 40] width 64 height 11
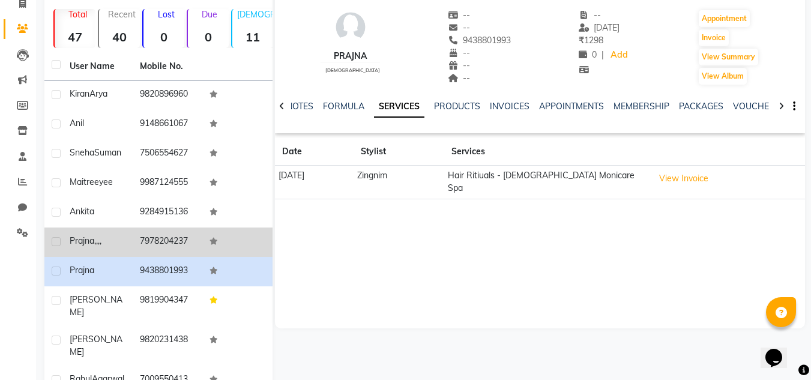
click at [174, 240] on td "7978204237" at bounding box center [168, 242] width 70 height 29
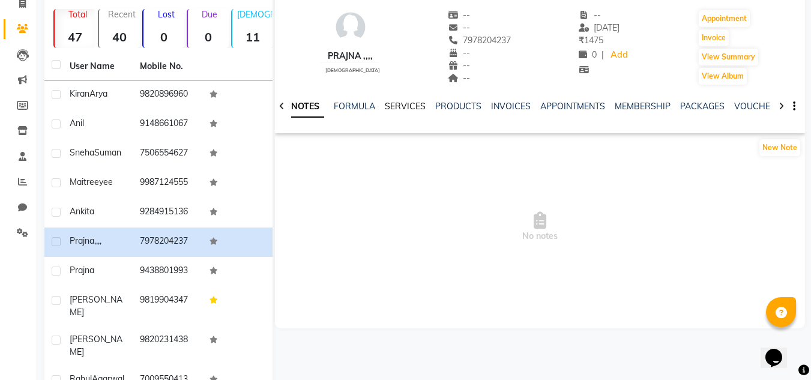
click at [401, 104] on link "SERVICES" at bounding box center [405, 106] width 41 height 11
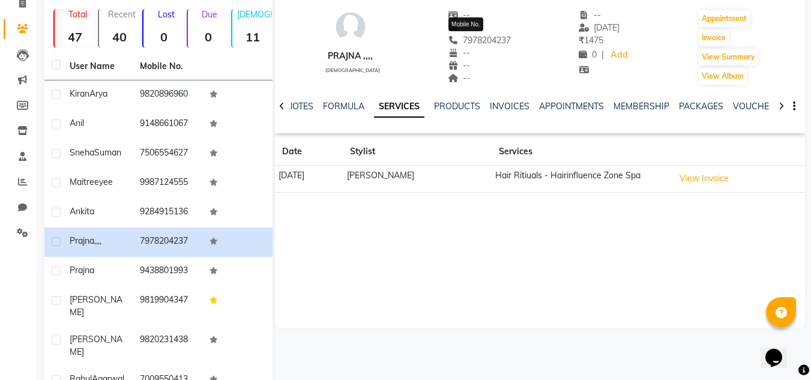
click at [479, 42] on span "7978204237" at bounding box center [480, 40] width 64 height 11
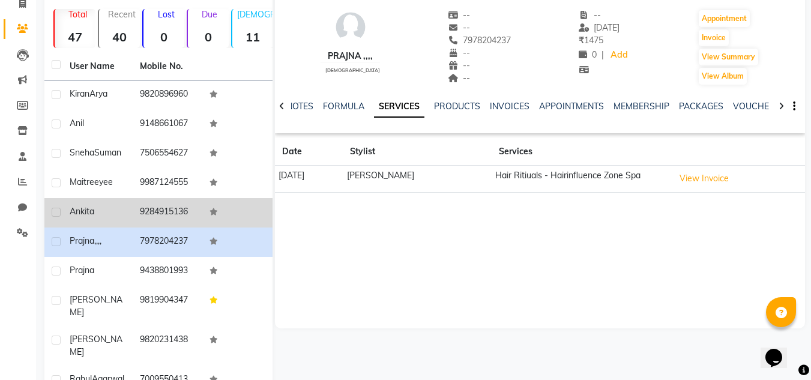
click at [165, 210] on td "9284915136" at bounding box center [168, 212] width 70 height 29
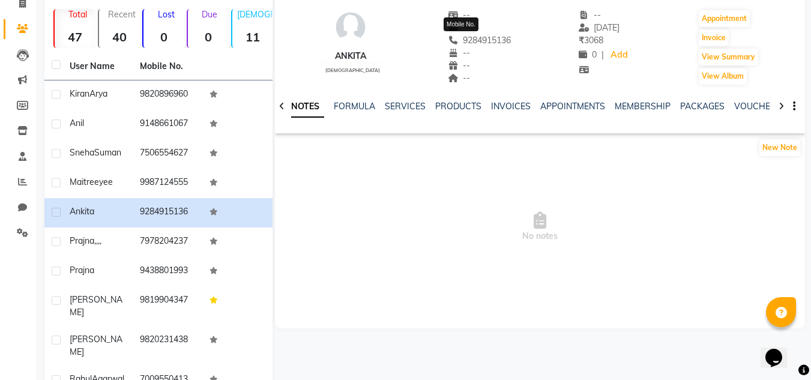
click at [478, 35] on span "9284915136" at bounding box center [480, 40] width 64 height 11
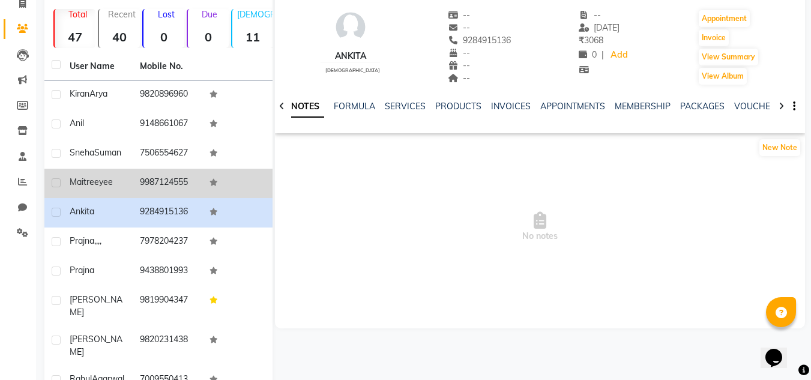
click at [170, 182] on td "9987124555" at bounding box center [168, 183] width 70 height 29
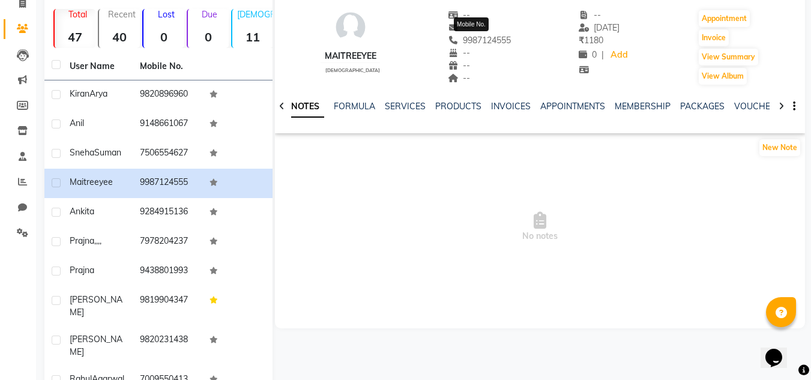
click at [480, 41] on span "9987124555" at bounding box center [480, 40] width 64 height 11
click at [491, 37] on span "9987124555" at bounding box center [480, 40] width 64 height 11
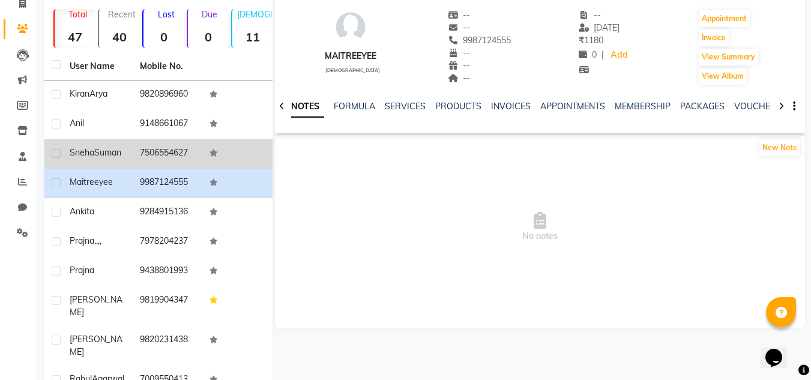
click at [168, 147] on td "7506554627" at bounding box center [168, 153] width 70 height 29
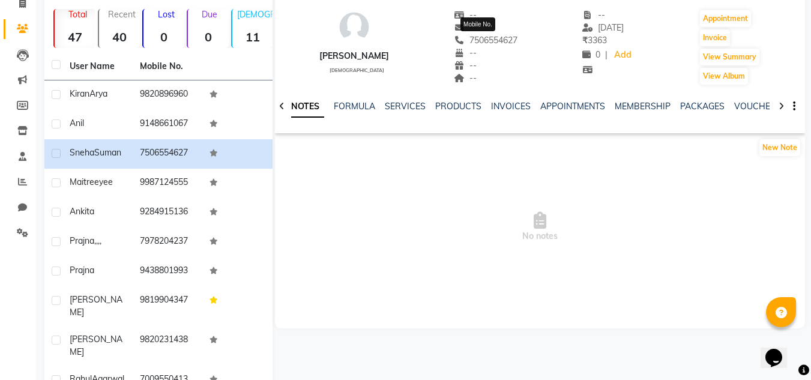
click at [487, 43] on span "7506554627" at bounding box center [486, 40] width 64 height 11
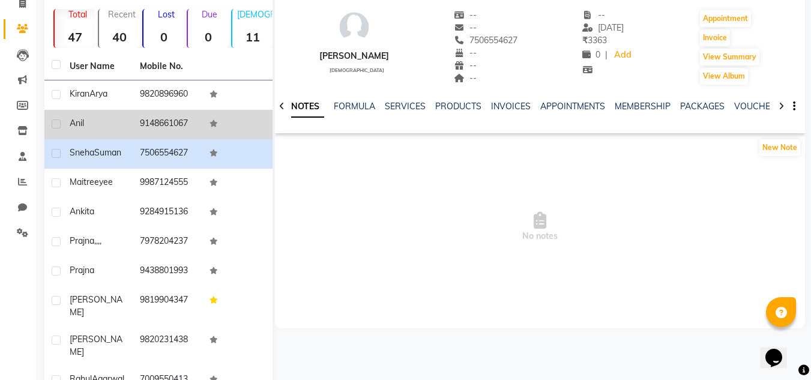
click at [147, 119] on td "9148661067" at bounding box center [168, 124] width 70 height 29
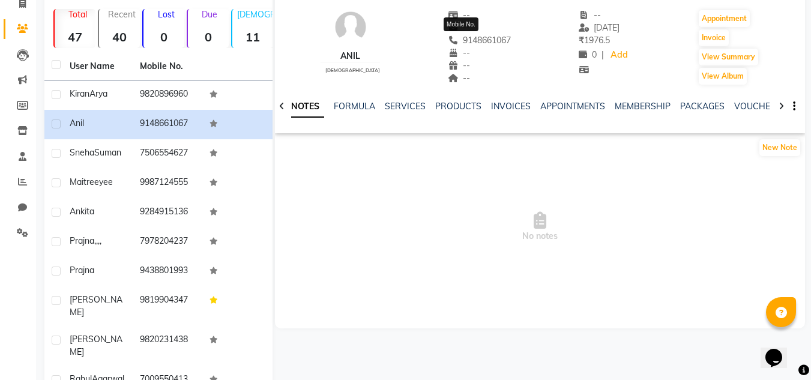
click at [475, 44] on span "9148661067" at bounding box center [480, 40] width 64 height 11
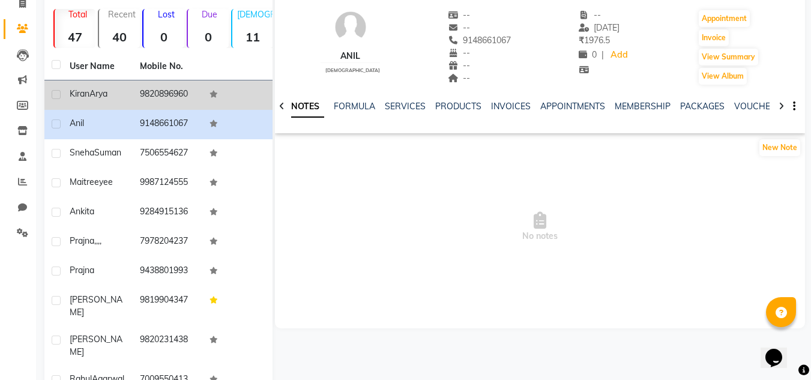
click at [177, 93] on td "9820896960" at bounding box center [168, 94] width 70 height 29
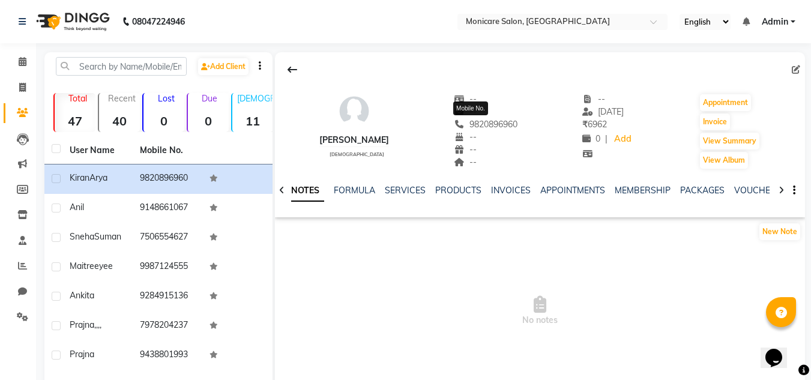
click at [483, 125] on span "9820896960" at bounding box center [486, 124] width 64 height 11
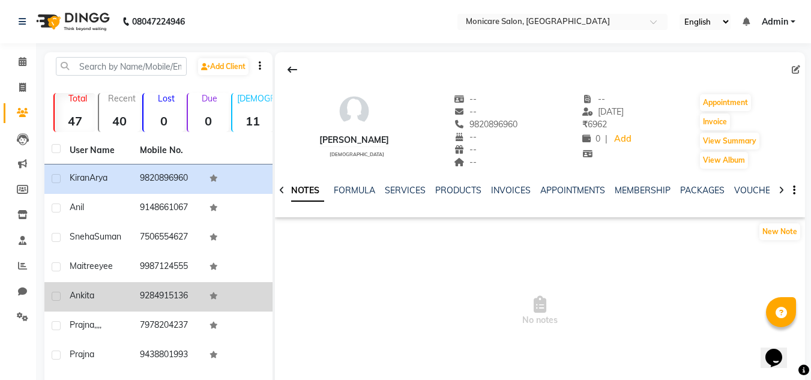
scroll to position [141, 0]
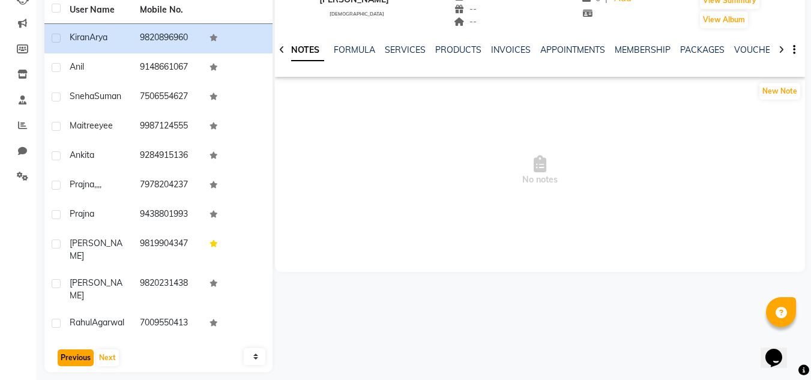
click at [83, 349] on button "Previous" at bounding box center [76, 357] width 36 height 17
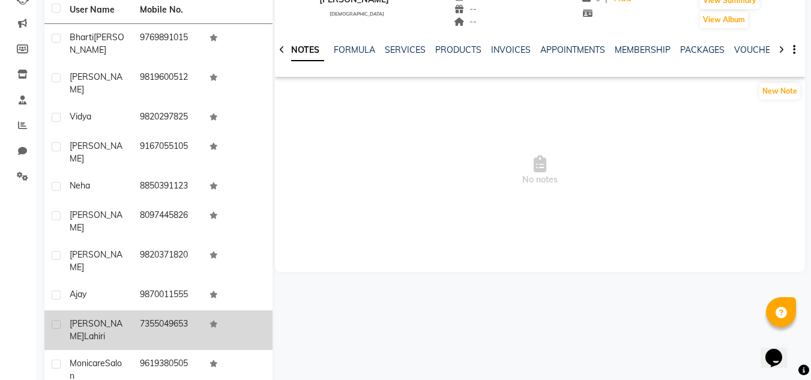
click at [174, 310] on td "7355049653" at bounding box center [168, 330] width 70 height 40
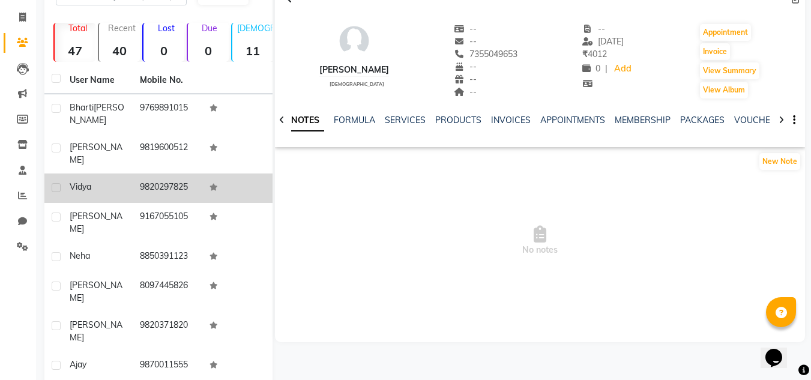
scroll to position [71, 0]
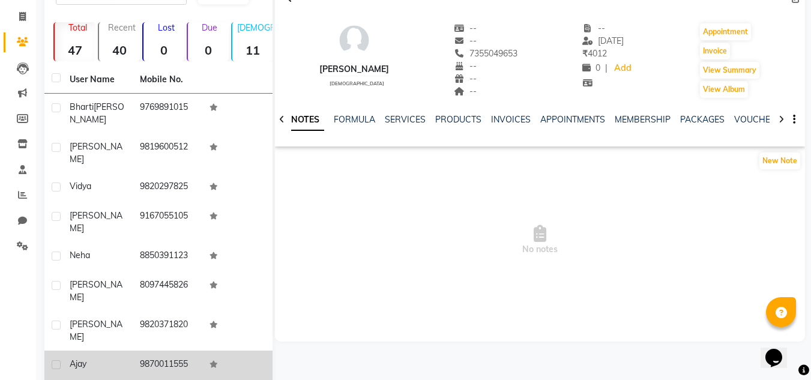
click at [166, 351] on td "9870011555" at bounding box center [168, 365] width 70 height 29
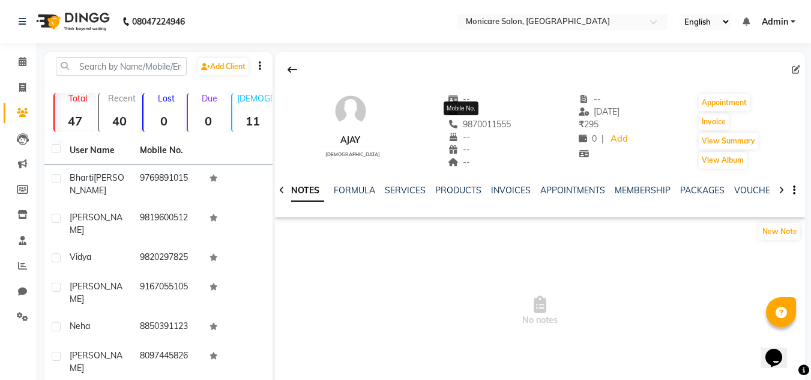
click at [465, 127] on span "9870011555" at bounding box center [480, 124] width 64 height 11
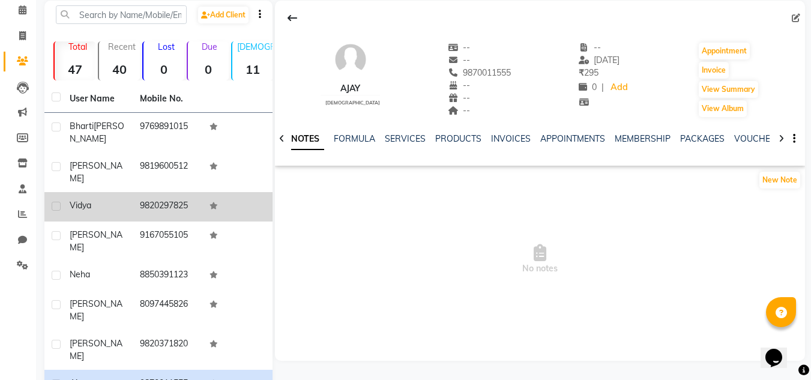
scroll to position [54, 0]
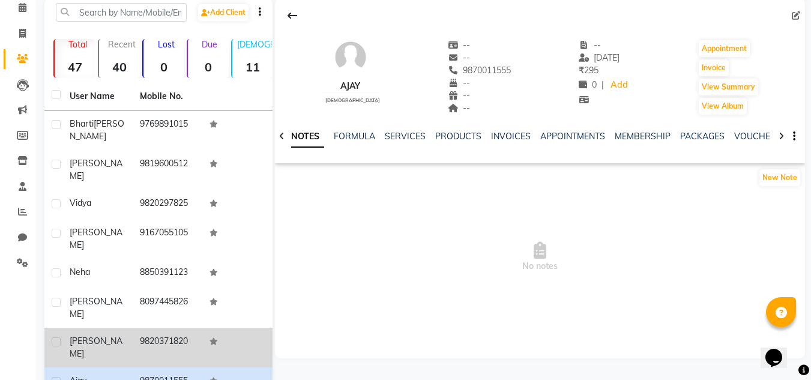
click at [152, 328] on td "9820371820" at bounding box center [168, 348] width 70 height 40
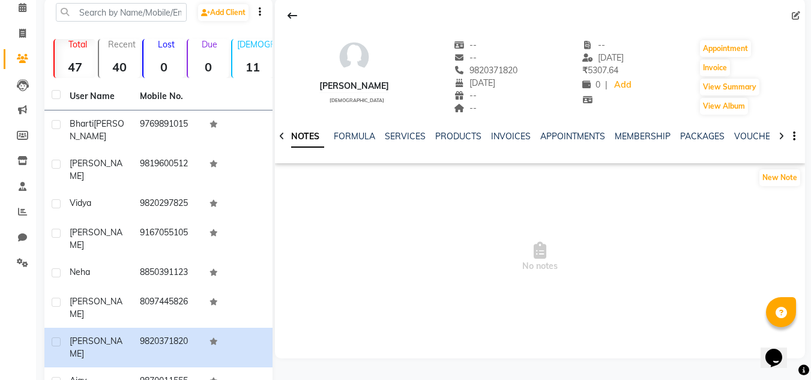
scroll to position [44, 0]
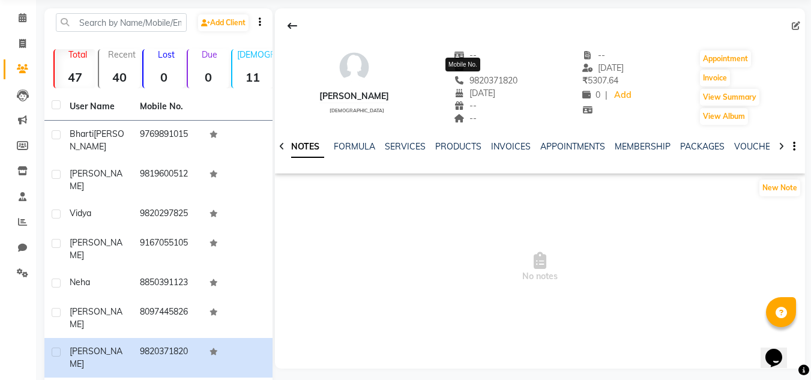
click at [467, 77] on span "9820371820" at bounding box center [486, 80] width 64 height 11
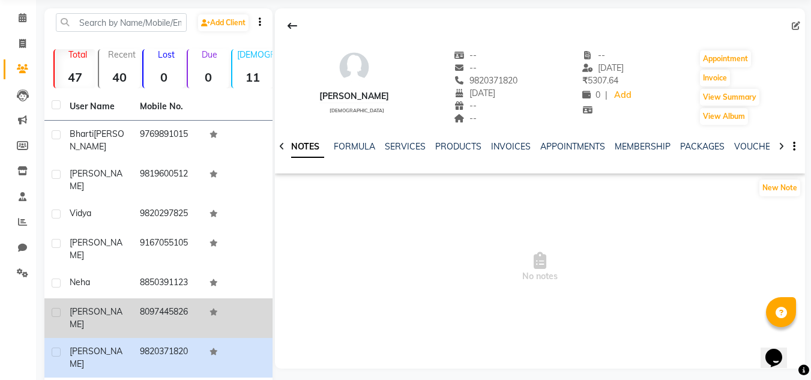
click at [160, 298] on td "8097445826" at bounding box center [168, 318] width 70 height 40
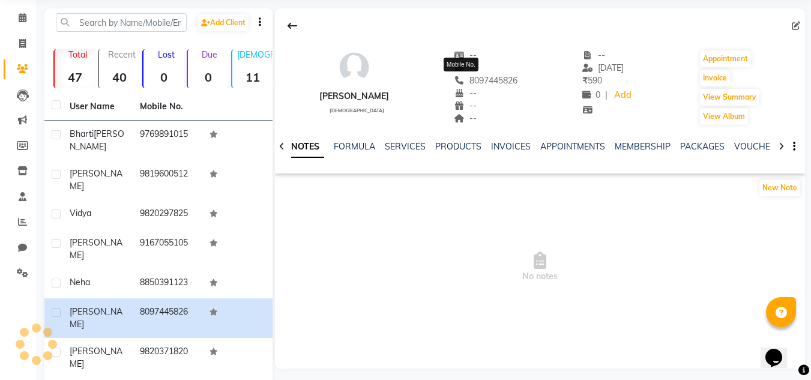
click at [482, 82] on span "8097445826" at bounding box center [486, 80] width 64 height 11
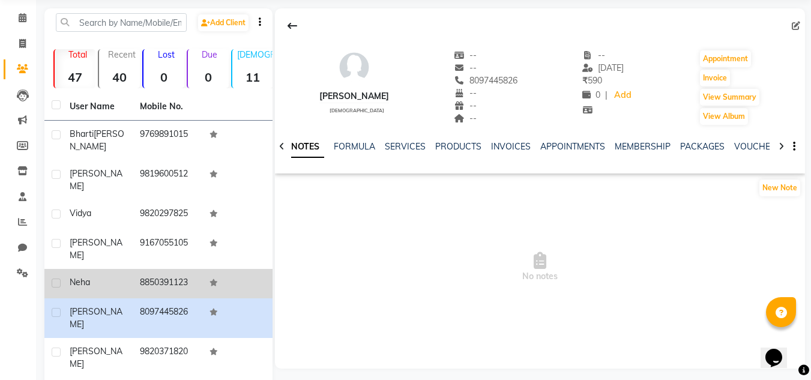
click at [119, 276] on div "Neha" at bounding box center [98, 282] width 56 height 13
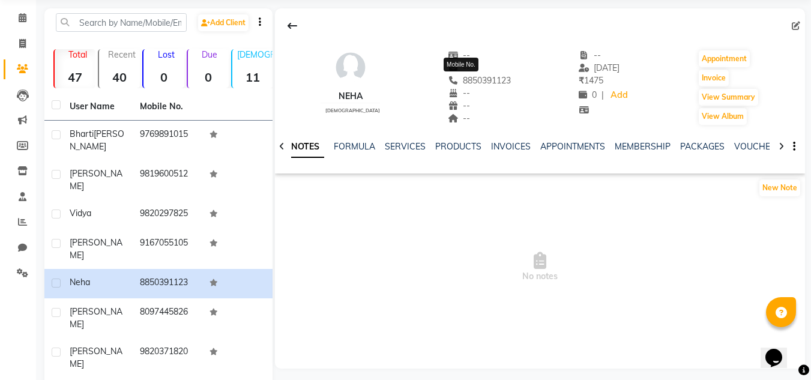
click at [477, 80] on span "8850391123" at bounding box center [480, 80] width 64 height 11
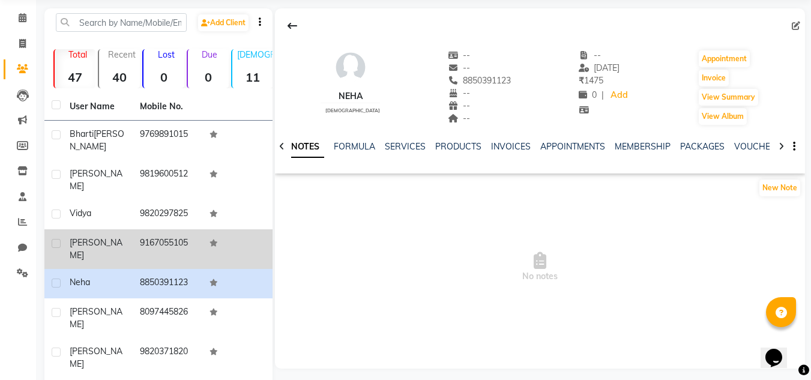
click at [172, 229] on td "9167055105" at bounding box center [168, 249] width 70 height 40
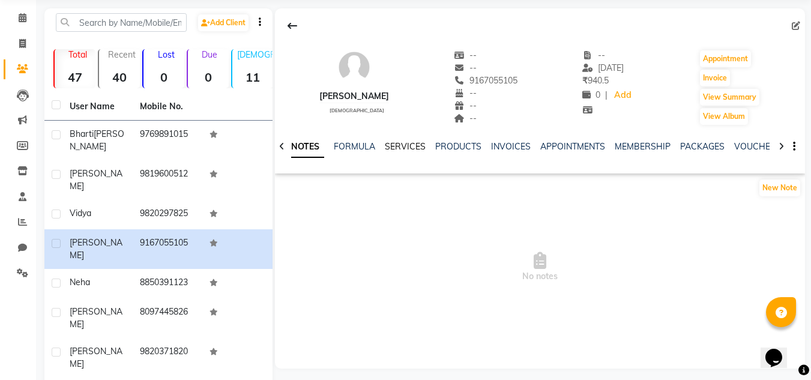
click at [414, 147] on link "SERVICES" at bounding box center [405, 146] width 41 height 11
click at [463, 150] on link "PRODUCTS" at bounding box center [457, 146] width 46 height 11
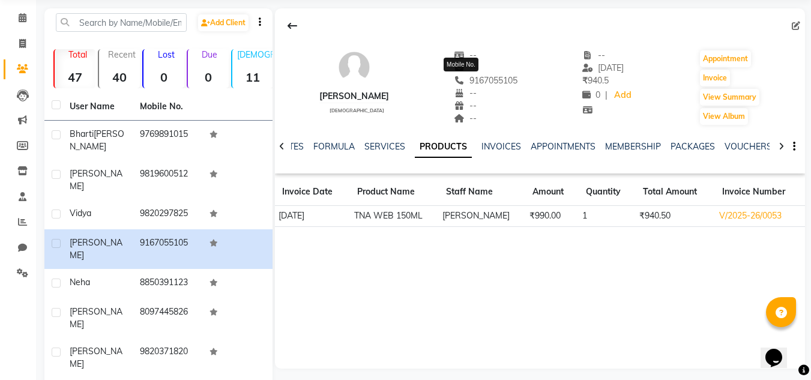
click at [470, 80] on span "9167055105" at bounding box center [486, 80] width 64 height 11
click at [477, 80] on span "9167055105" at bounding box center [486, 80] width 64 height 11
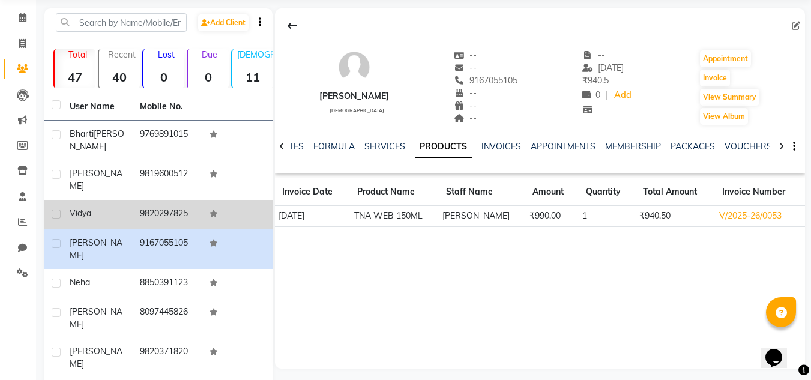
click at [176, 200] on td "9820297825" at bounding box center [168, 214] width 70 height 29
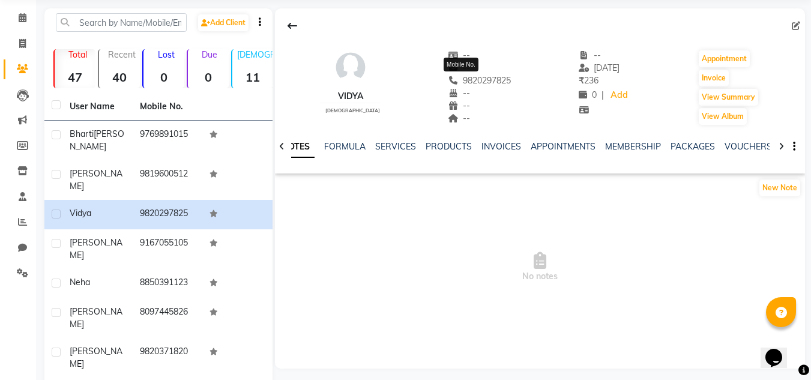
click at [483, 83] on span "9820297825" at bounding box center [480, 80] width 64 height 11
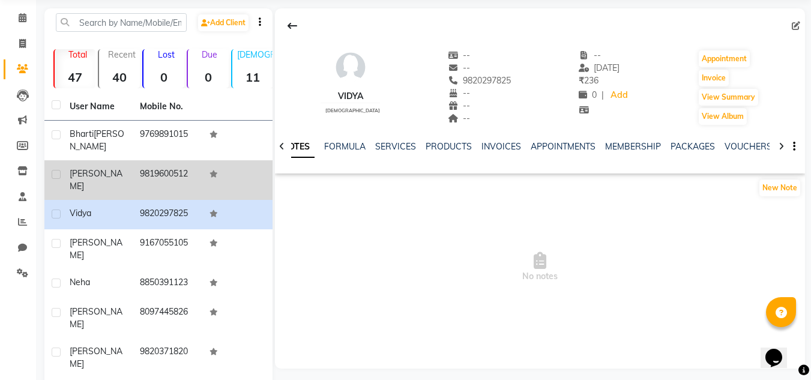
click at [169, 162] on td "9819600512" at bounding box center [168, 180] width 70 height 40
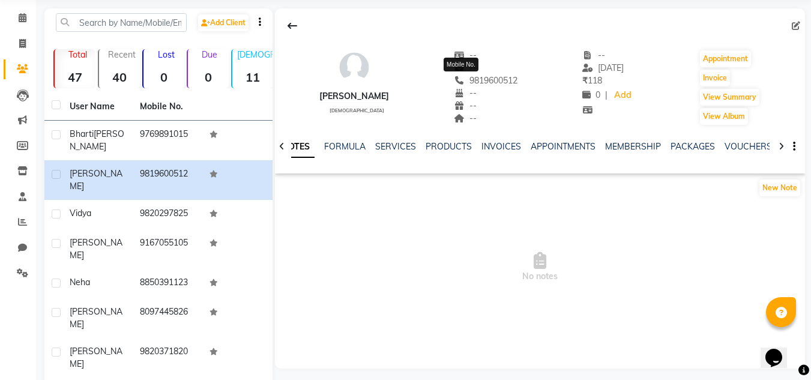
click at [482, 79] on span "9819600512" at bounding box center [486, 80] width 64 height 11
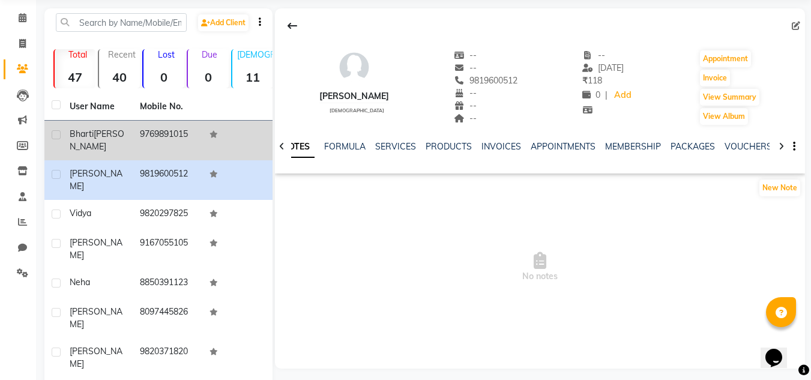
click at [160, 134] on td "9769891015" at bounding box center [168, 141] width 70 height 40
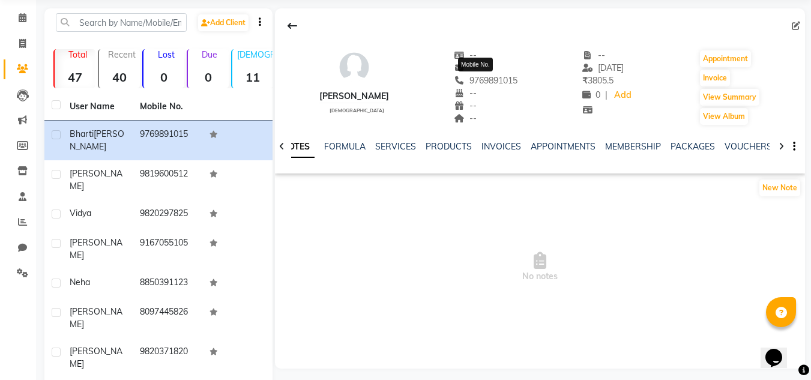
click at [481, 77] on span "9769891015" at bounding box center [486, 80] width 64 height 11
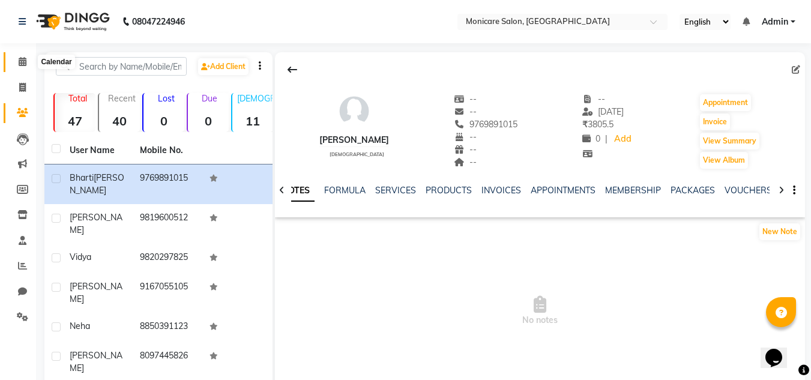
click at [13, 63] on span at bounding box center [22, 62] width 21 height 14
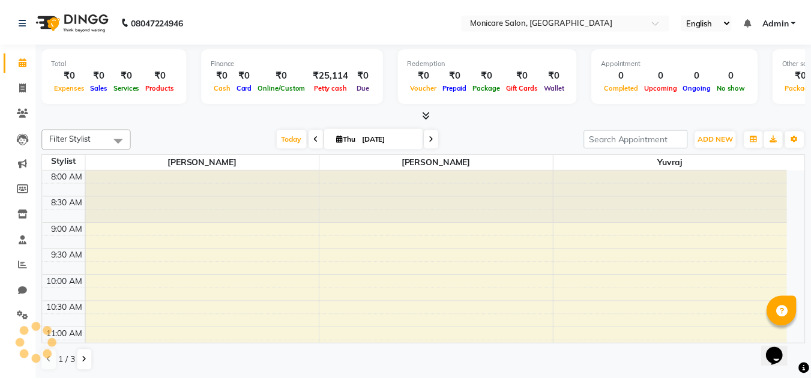
scroll to position [370, 0]
